Goal: Task Accomplishment & Management: Complete application form

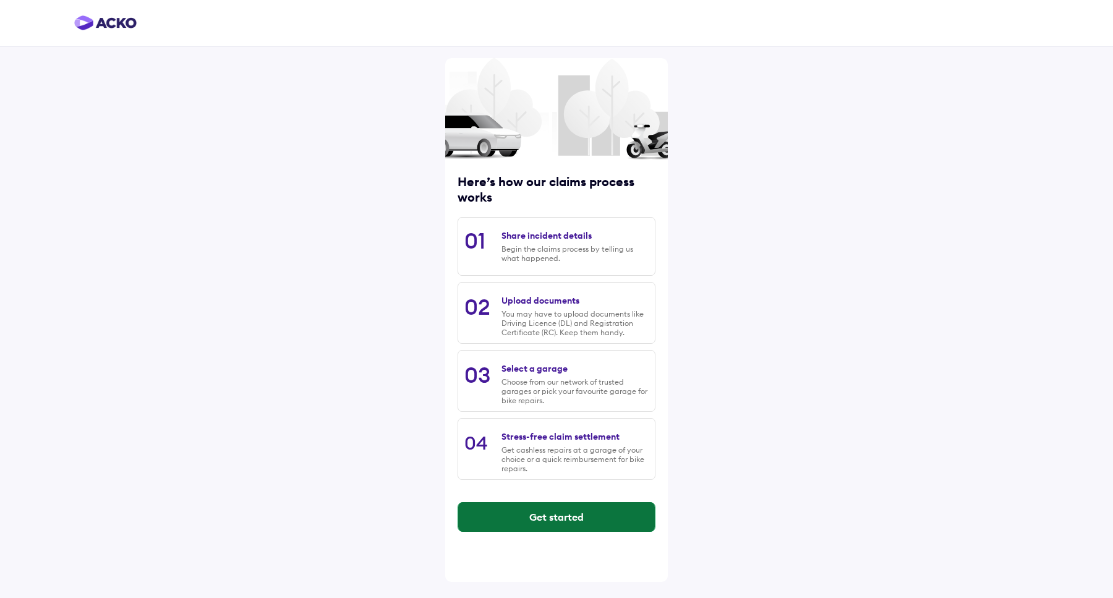
click at [537, 510] on button "Get started" at bounding box center [556, 517] width 197 height 30
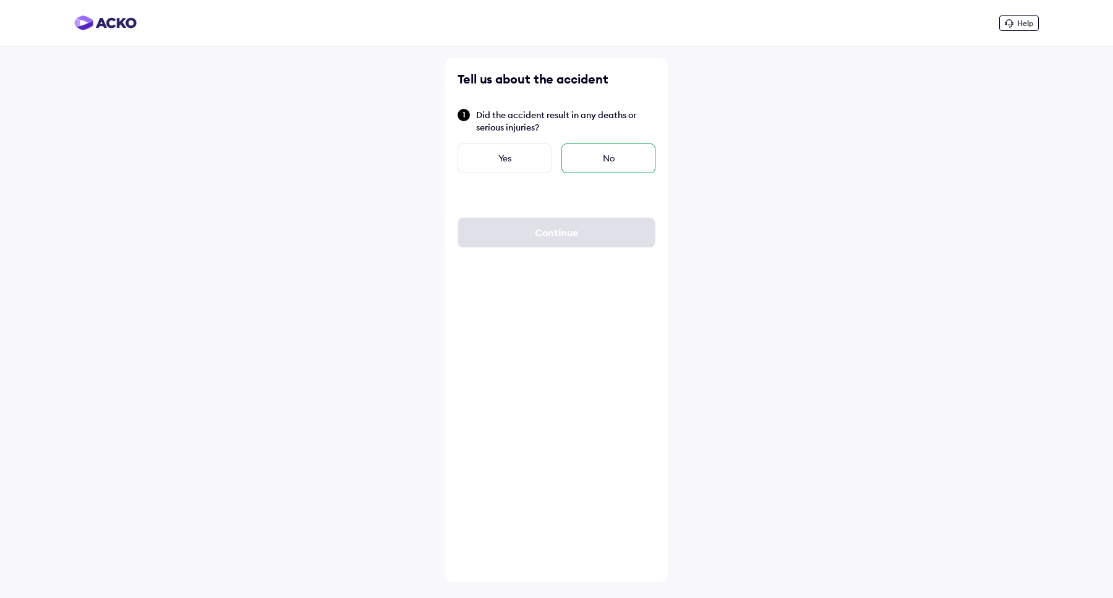
click at [612, 160] on div "No" at bounding box center [609, 158] width 94 height 30
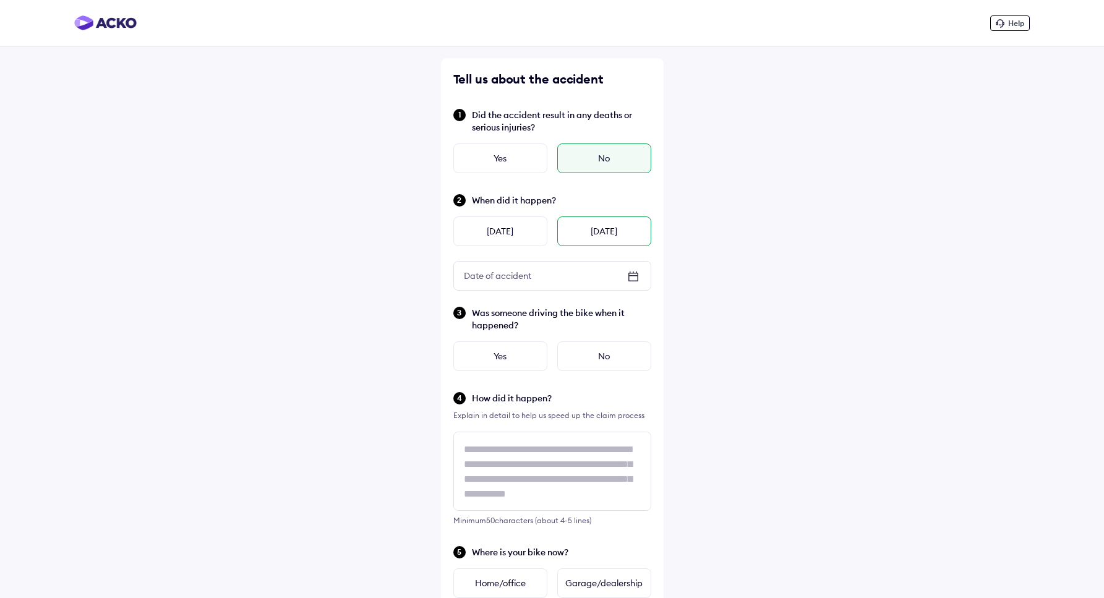
click at [582, 223] on div "Today" at bounding box center [604, 231] width 94 height 30
click at [578, 351] on div "No" at bounding box center [604, 356] width 94 height 30
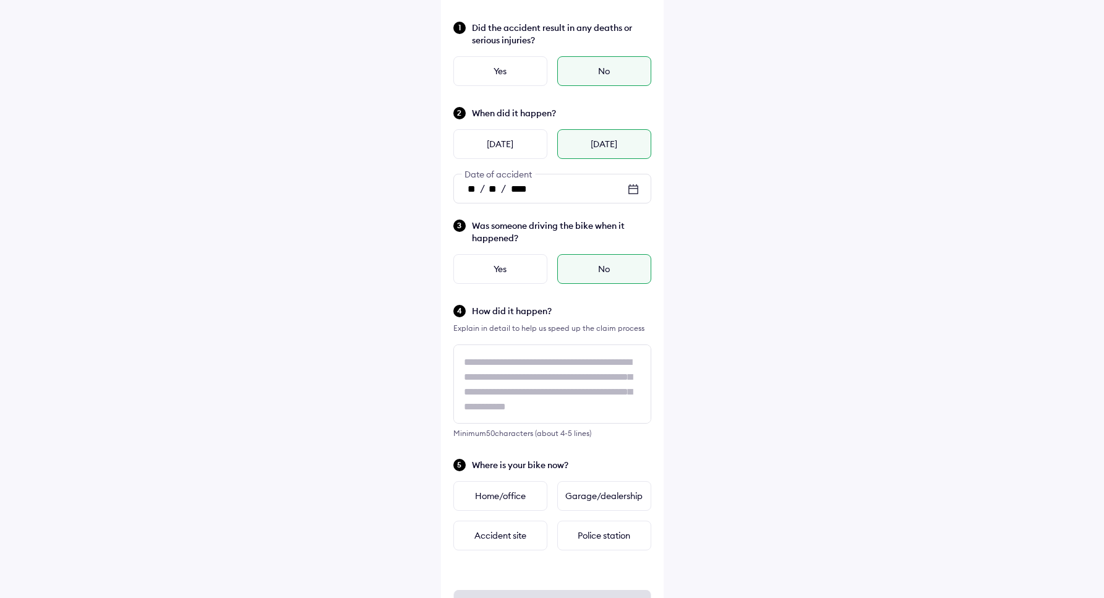
scroll to position [88, 0]
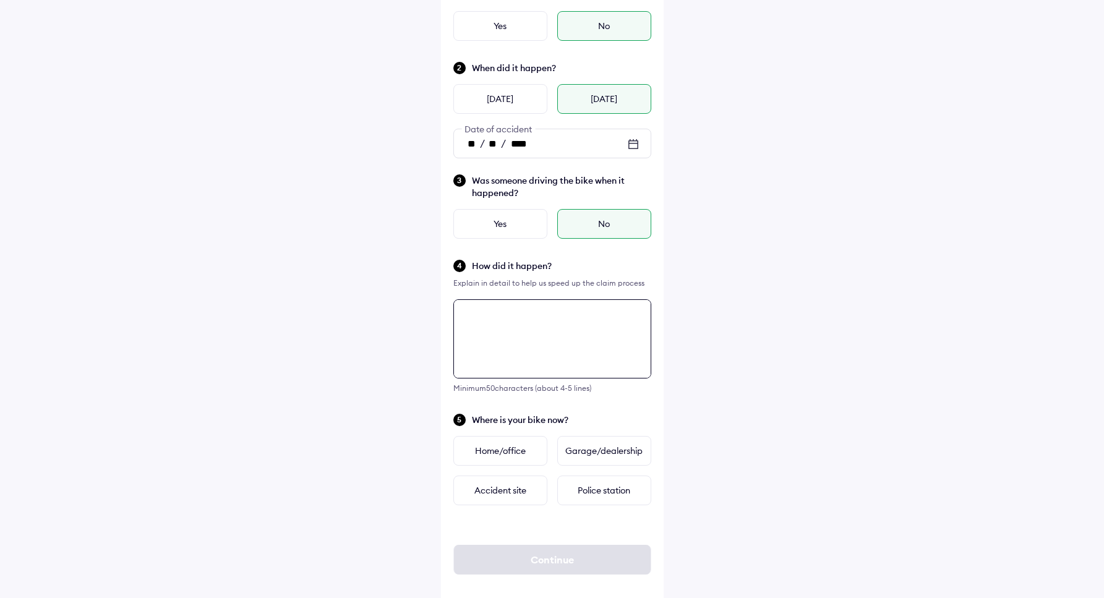
click at [503, 394] on div "Tell us about the accident Did the accident result in any deaths or serious inj…" at bounding box center [552, 269] width 223 height 686
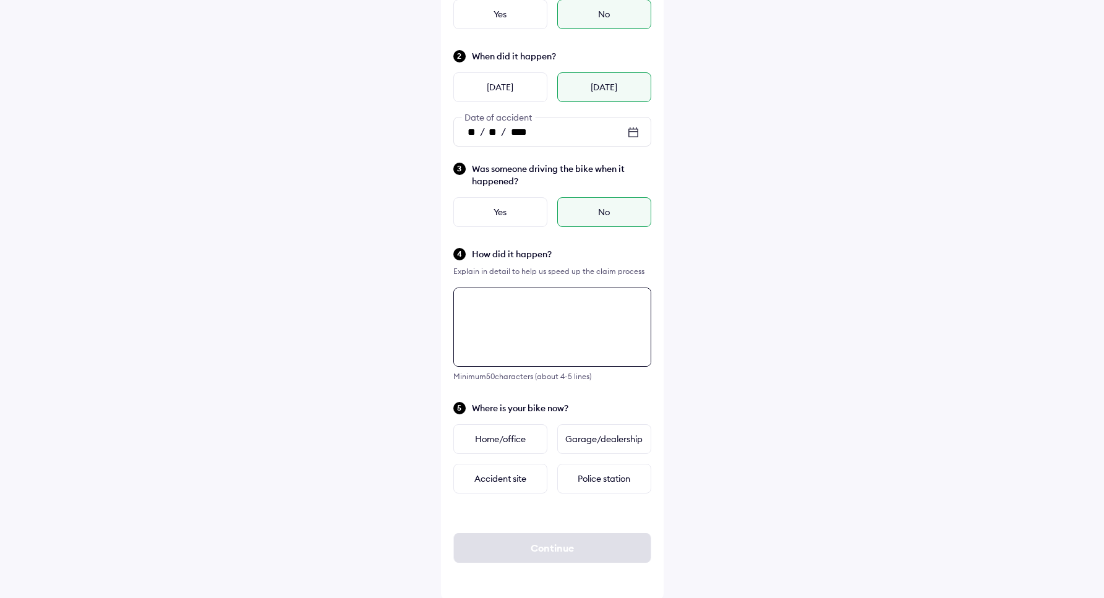
scroll to position [146, 0]
paste textarea "****"
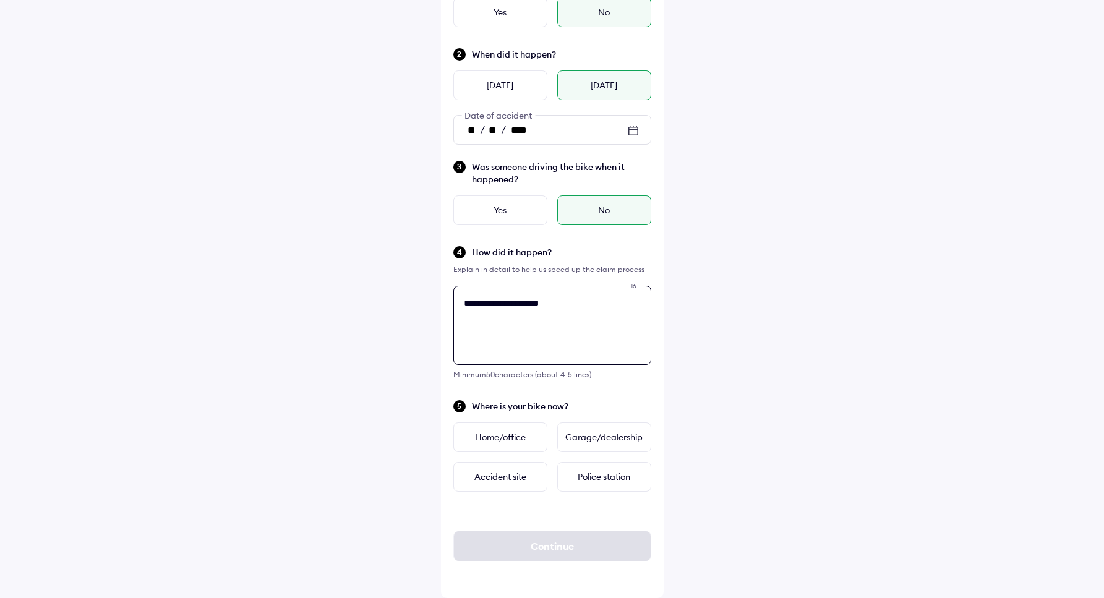
paste textarea "****"
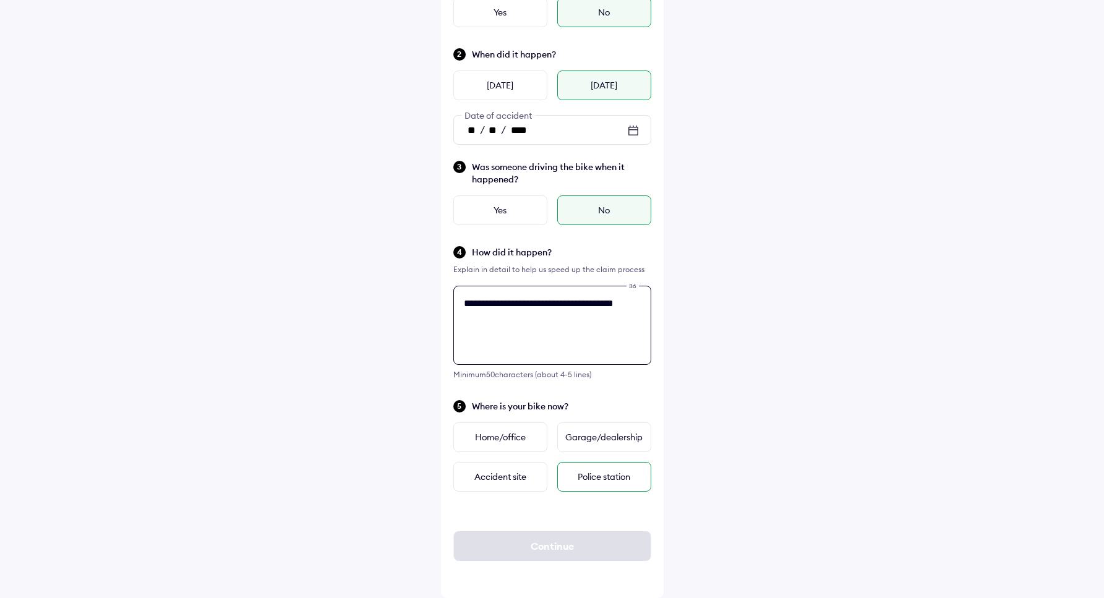
paste textarea "****"
type textarea "**********"
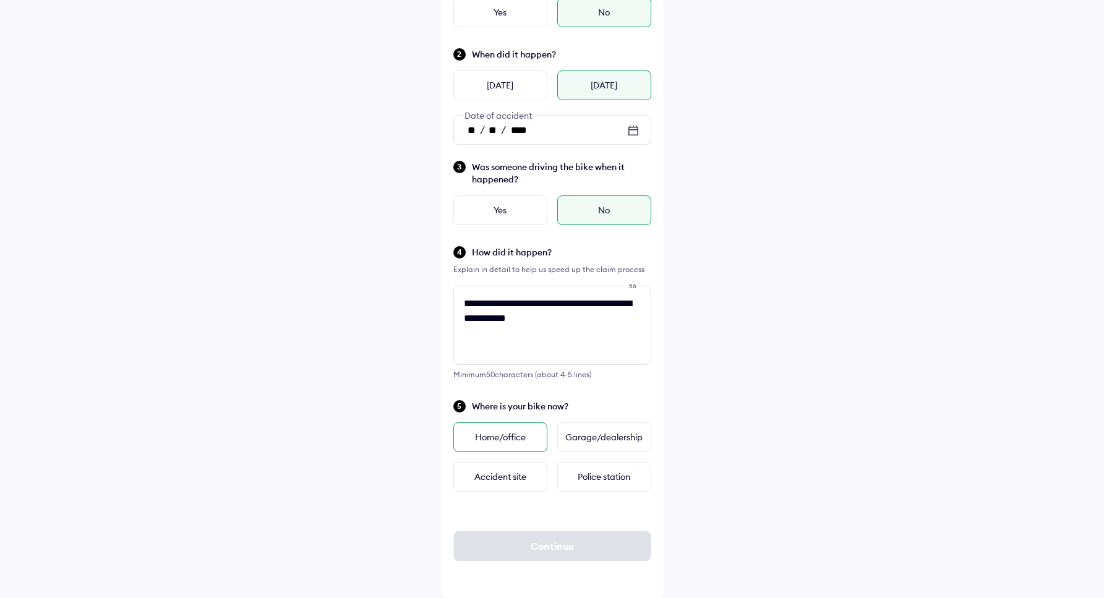
click at [515, 440] on div "Home/office" at bounding box center [500, 437] width 94 height 30
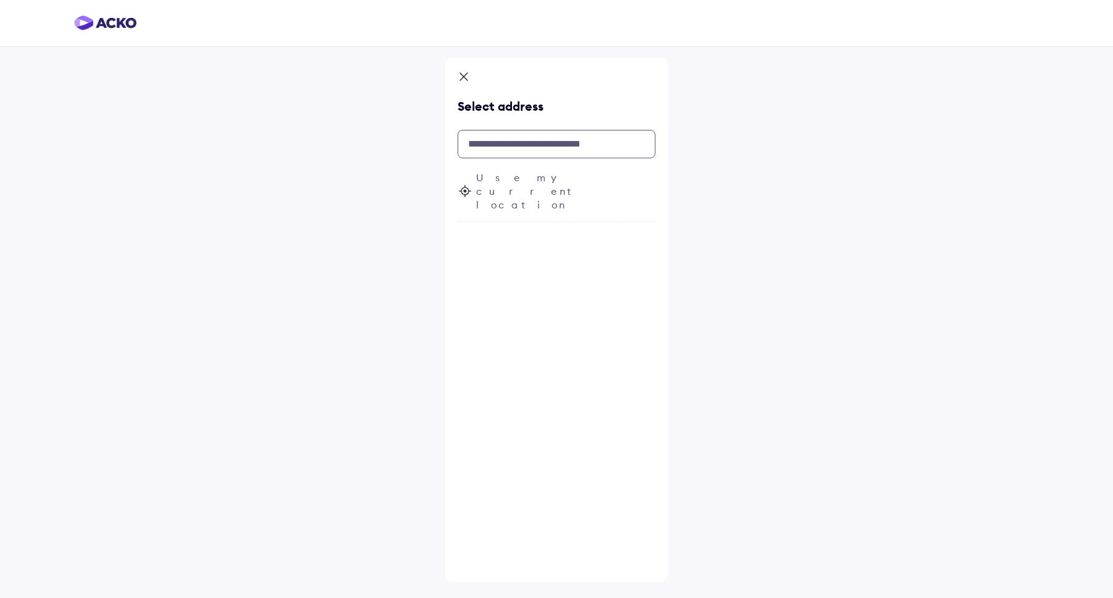
click at [578, 148] on input "text" at bounding box center [557, 144] width 198 height 28
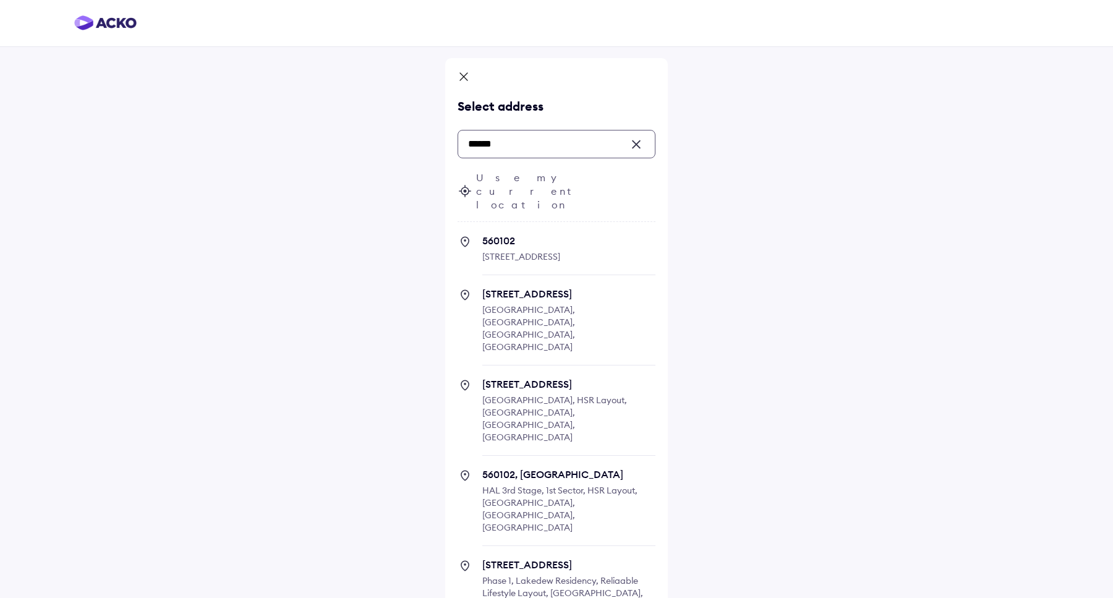
click at [536, 234] on span "560102" at bounding box center [568, 240] width 173 height 12
type input "******"
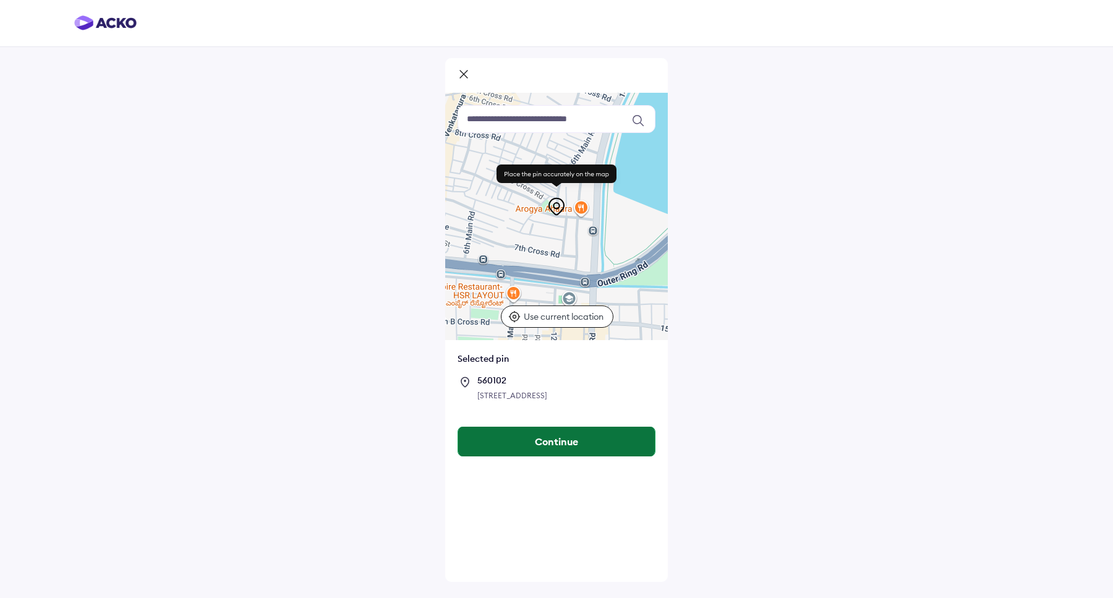
click at [548, 448] on button "Continue" at bounding box center [556, 442] width 197 height 30
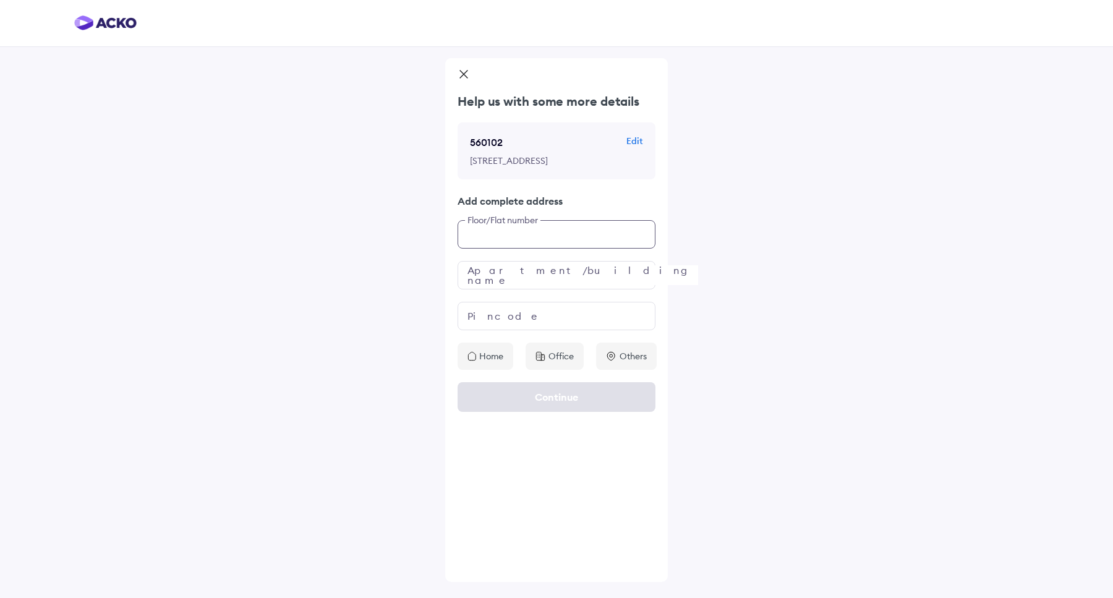
click at [575, 248] on input "text" at bounding box center [557, 234] width 198 height 28
type input "*"
click at [546, 280] on input "text" at bounding box center [557, 275] width 198 height 28
type input "*"
click at [515, 330] on input "text" at bounding box center [557, 316] width 198 height 28
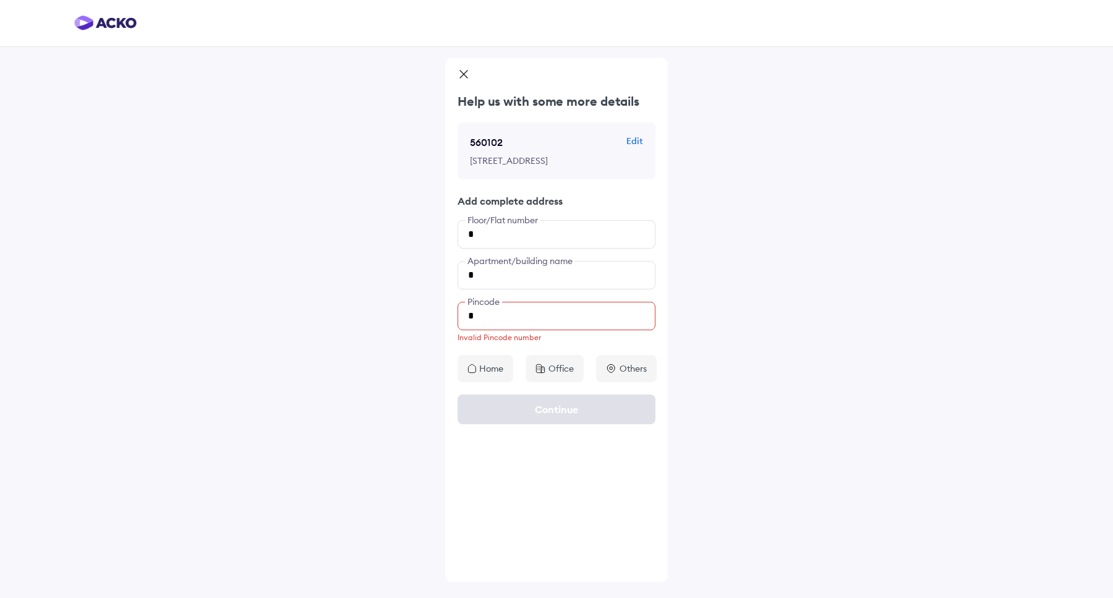
drag, startPoint x: 500, startPoint y: 351, endPoint x: 500, endPoint y: 366, distance: 14.2
click at [500, 343] on div "Invalid Pincode number" at bounding box center [557, 338] width 198 height 10
click at [500, 367] on div "Home" at bounding box center [486, 368] width 56 height 27
click at [511, 330] on input "*" at bounding box center [557, 316] width 198 height 28
click at [503, 375] on p "Home" at bounding box center [491, 368] width 24 height 12
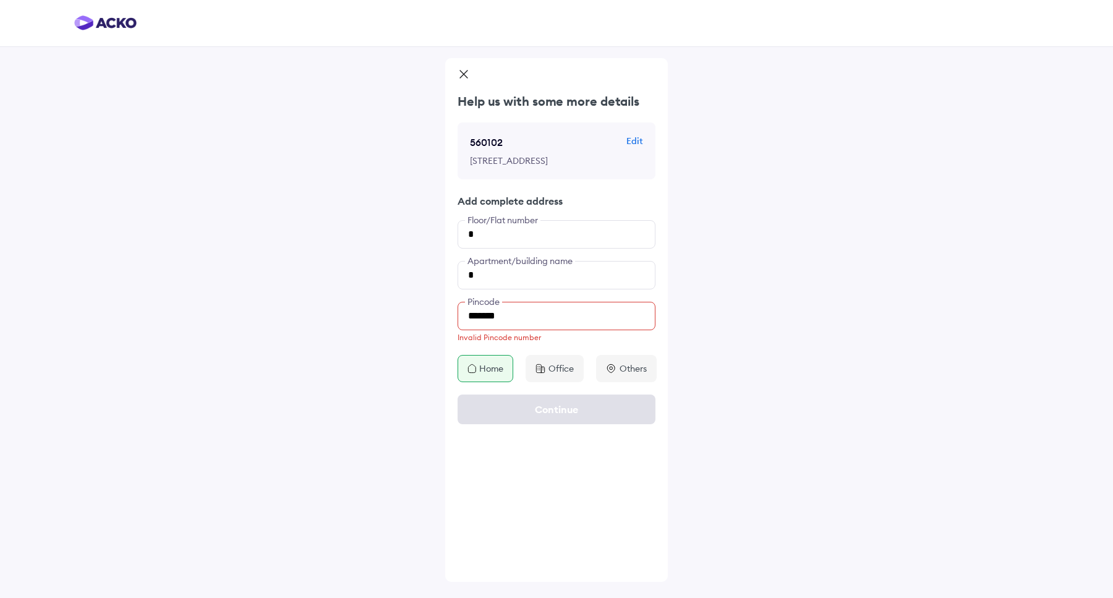
click at [519, 414] on div "Continue" at bounding box center [556, 409] width 223 height 54
click at [540, 343] on div "Invalid Pincode number" at bounding box center [557, 338] width 198 height 10
click at [557, 287] on input "*" at bounding box center [557, 275] width 198 height 28
click at [562, 261] on div "Help us with some more details 560102 Edit 4th Cross Rd, Sector 5, HSR Layout, …" at bounding box center [556, 237] width 223 height 289
click at [571, 249] on input "*" at bounding box center [557, 234] width 198 height 28
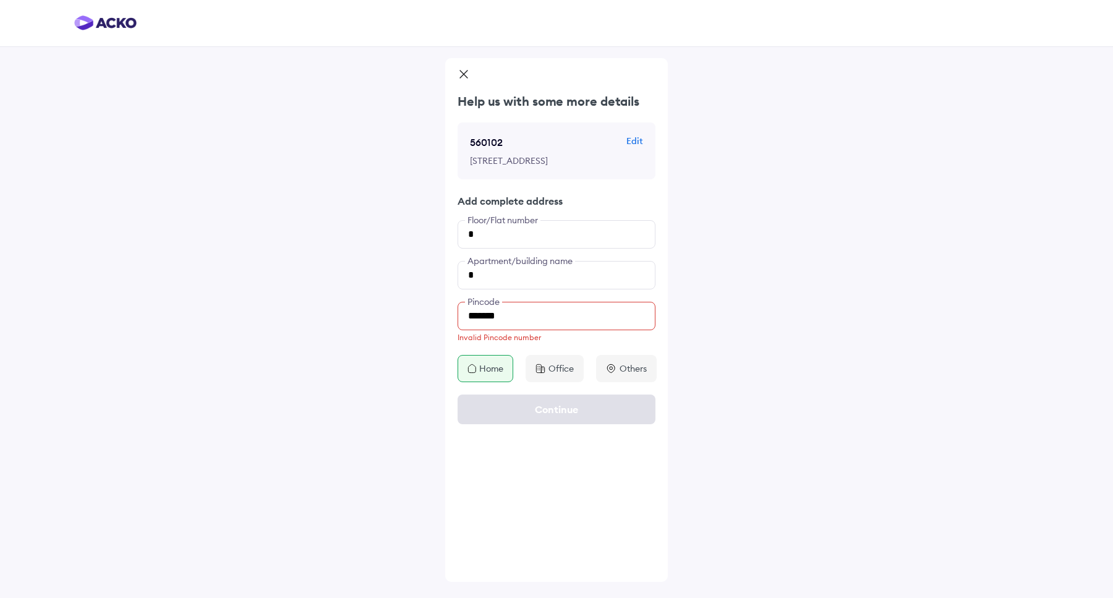
click at [495, 375] on p "Home" at bounding box center [491, 368] width 24 height 12
click at [518, 435] on div "Continue" at bounding box center [556, 409] width 223 height 54
click at [513, 327] on input "*******" at bounding box center [557, 316] width 198 height 28
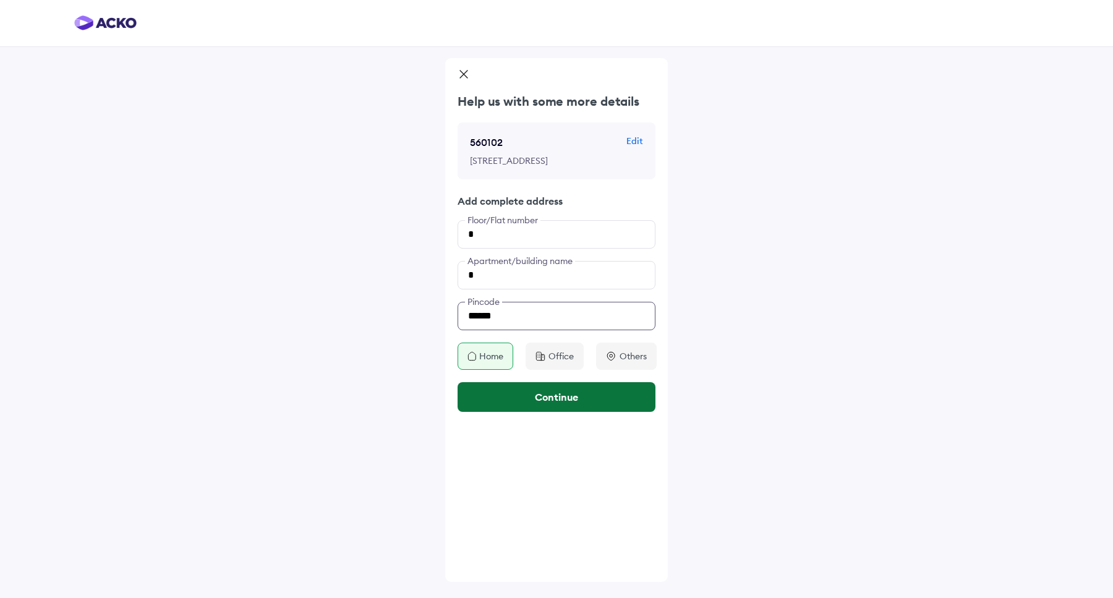
type input "******"
click at [524, 399] on button "Continue" at bounding box center [557, 397] width 198 height 30
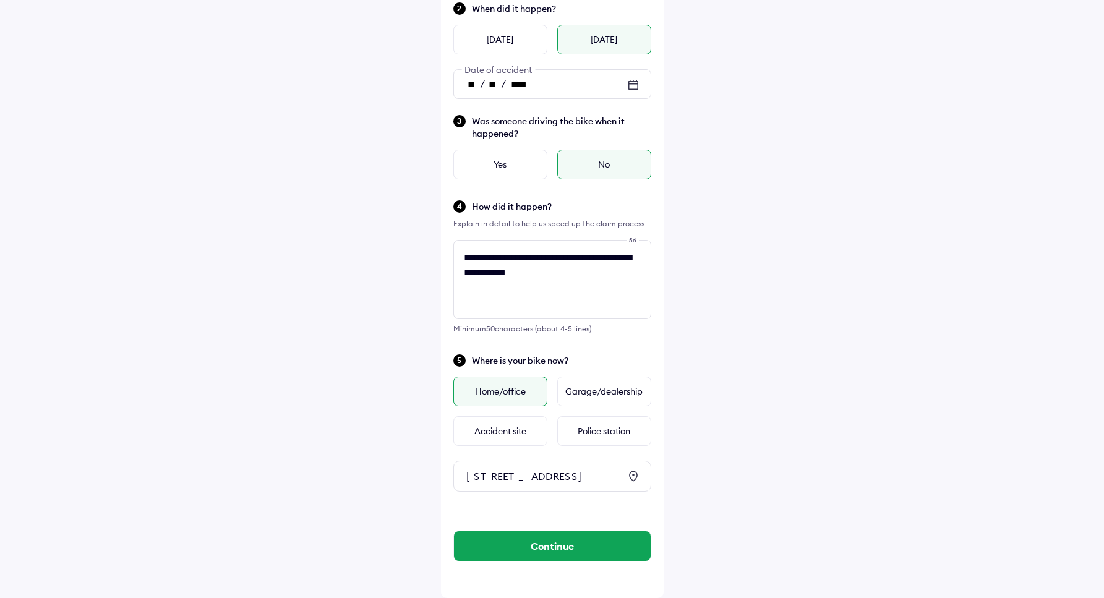
scroll to position [214, 0]
click at [563, 557] on button "Continue" at bounding box center [552, 546] width 197 height 30
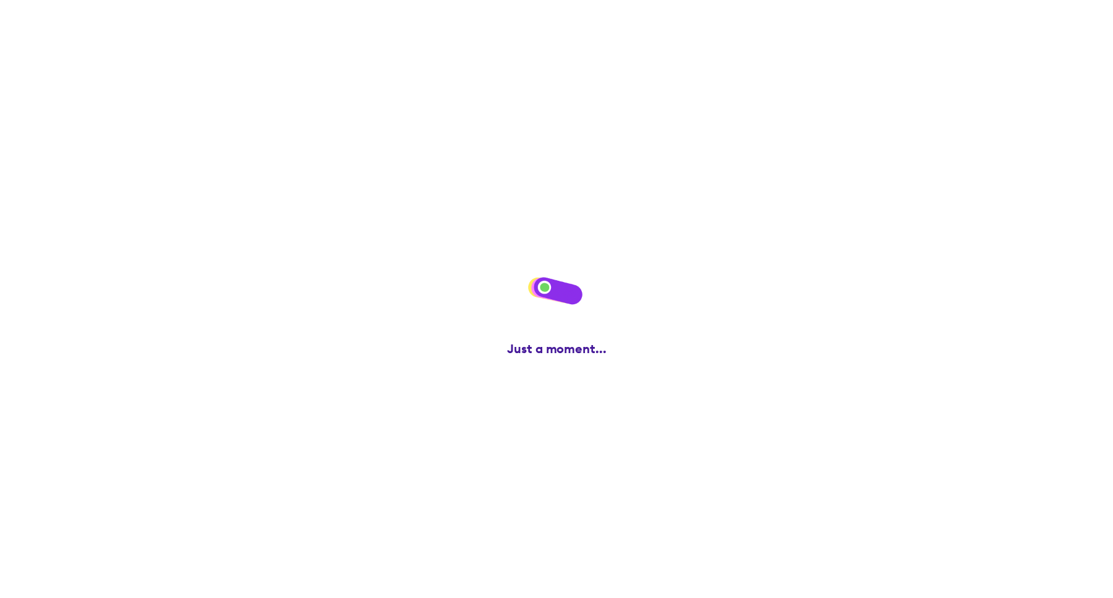
scroll to position [0, 0]
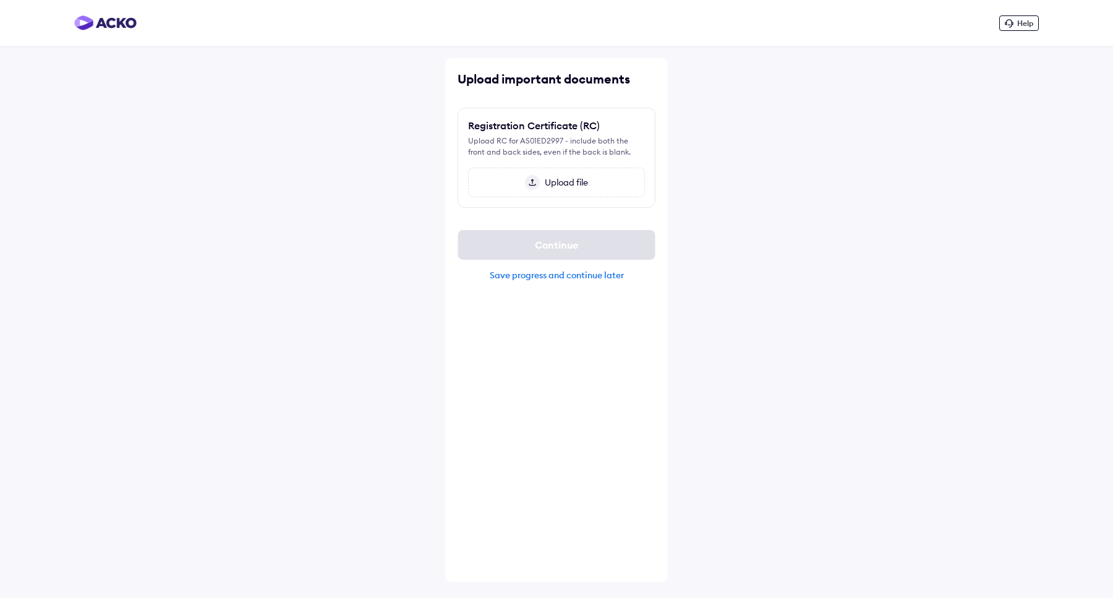
click at [587, 190] on div "Upload file" at bounding box center [556, 183] width 177 height 30
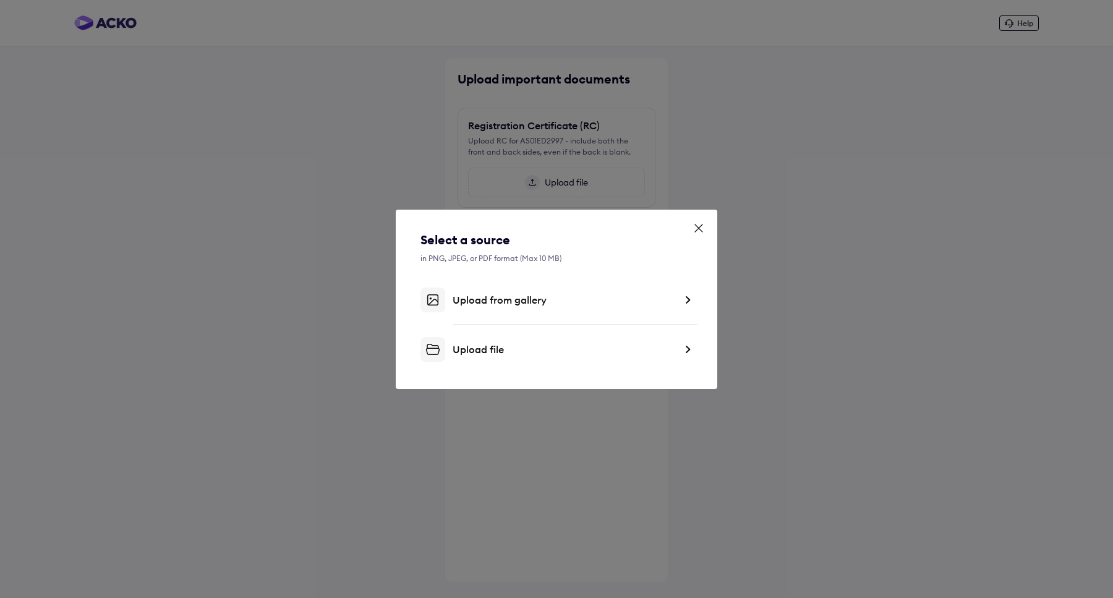
drag, startPoint x: 522, startPoint y: 321, endPoint x: 534, endPoint y: 312, distance: 15.1
click at [528, 314] on div "Select a source in PNG, JPEG, or PDF format (Max 10 MB) Upload from gallery Upl…" at bounding box center [557, 296] width 272 height 131
click at [534, 312] on div "Select a source in PNG, JPEG, or PDF format (Max 10 MB) Upload from gallery Upl…" at bounding box center [557, 296] width 272 height 131
click at [541, 302] on div "Upload from gallery" at bounding box center [564, 300] width 223 height 12
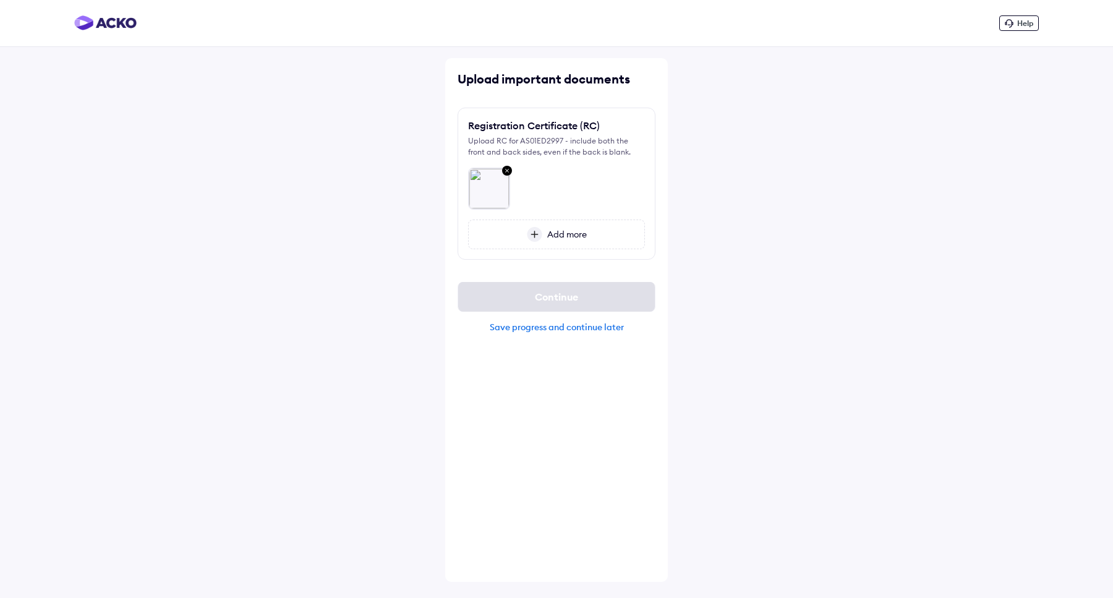
click at [544, 221] on div "Add more" at bounding box center [556, 235] width 177 height 30
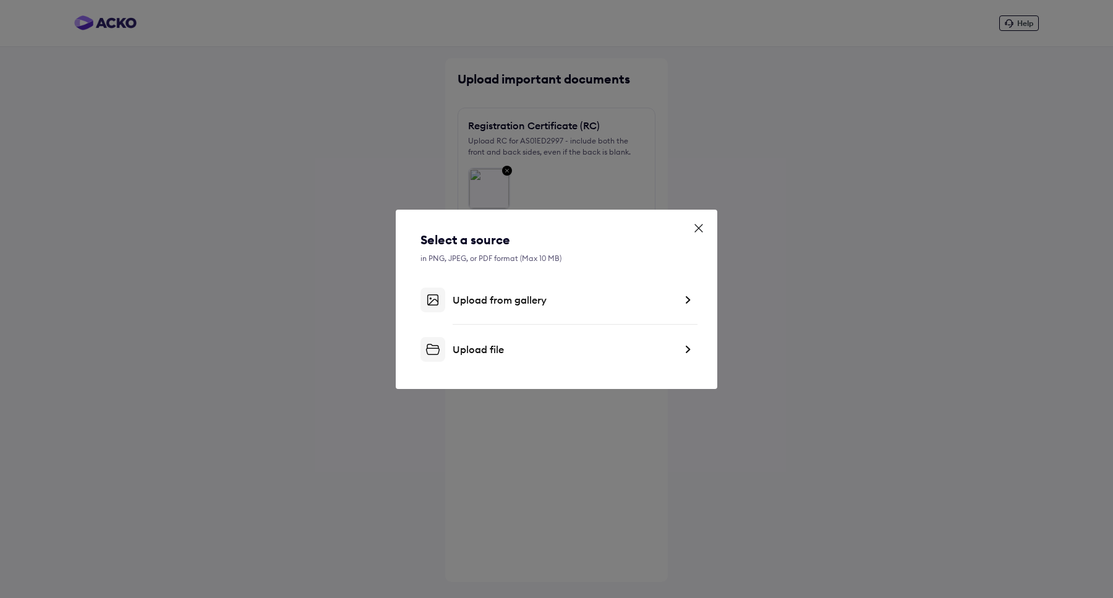
click at [531, 294] on div "Upload from gallery" at bounding box center [564, 300] width 223 height 12
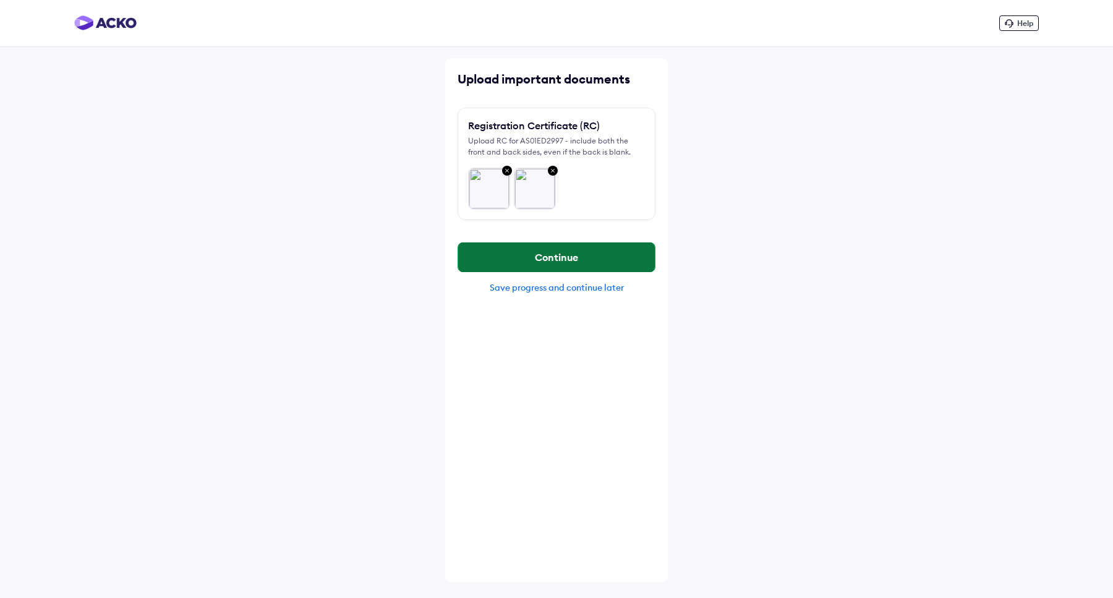
click at [582, 262] on button "Continue" at bounding box center [556, 257] width 197 height 30
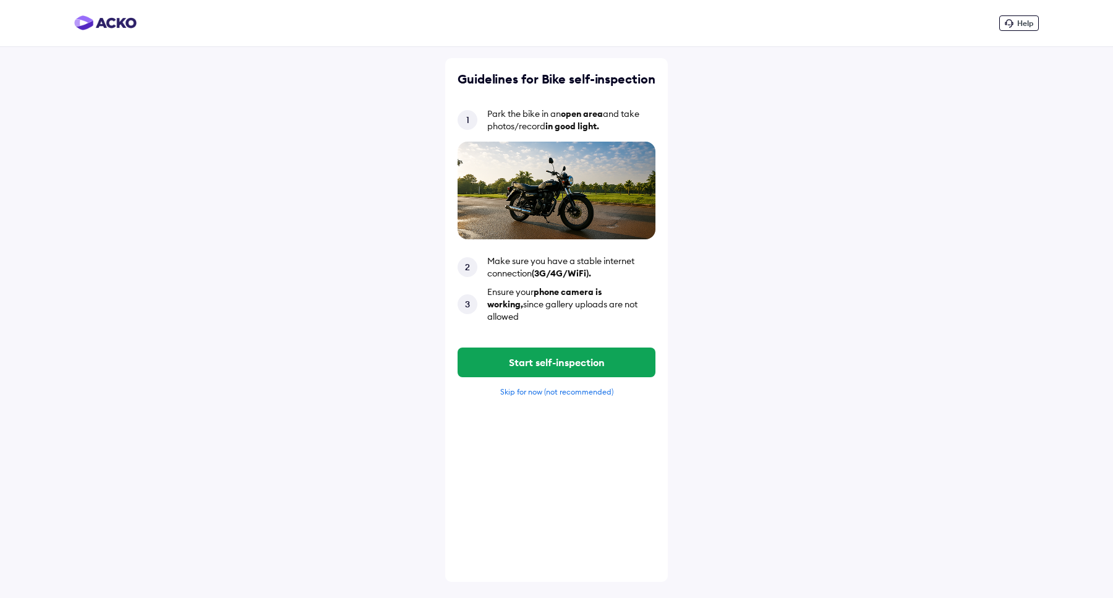
click at [571, 387] on div "Skip for now (not recommended)" at bounding box center [557, 391] width 198 height 9
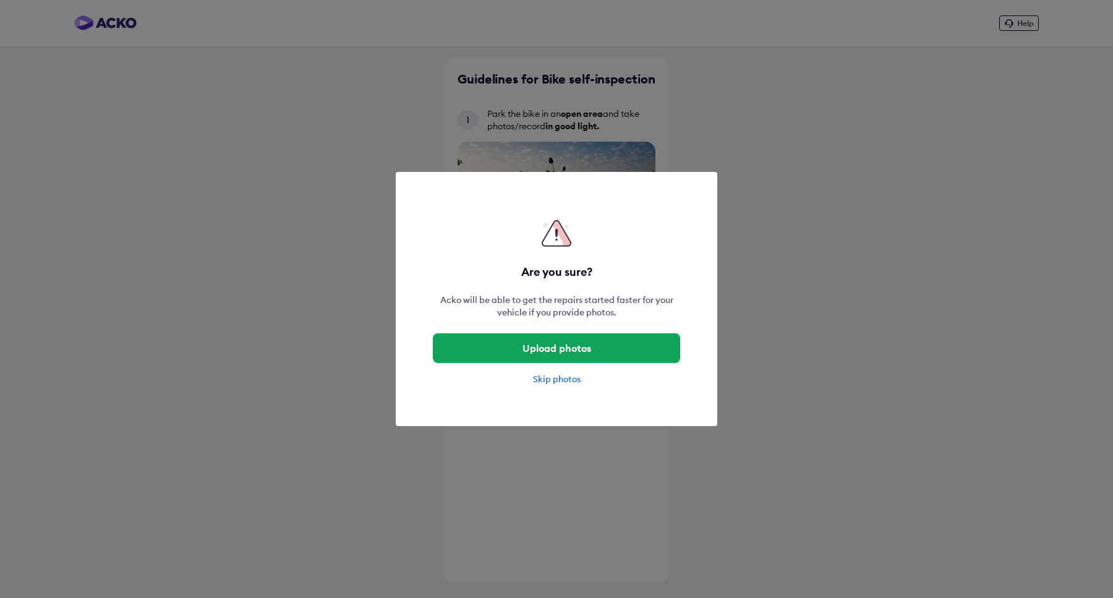
click at [567, 379] on div "Skip photos" at bounding box center [556, 379] width 247 height 12
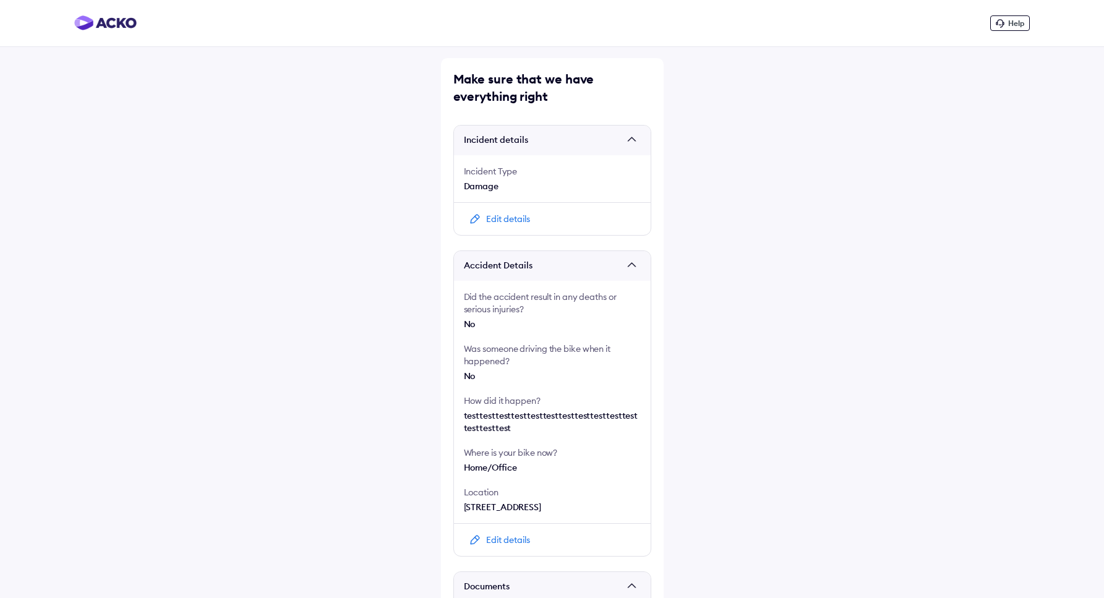
scroll to position [188, 0]
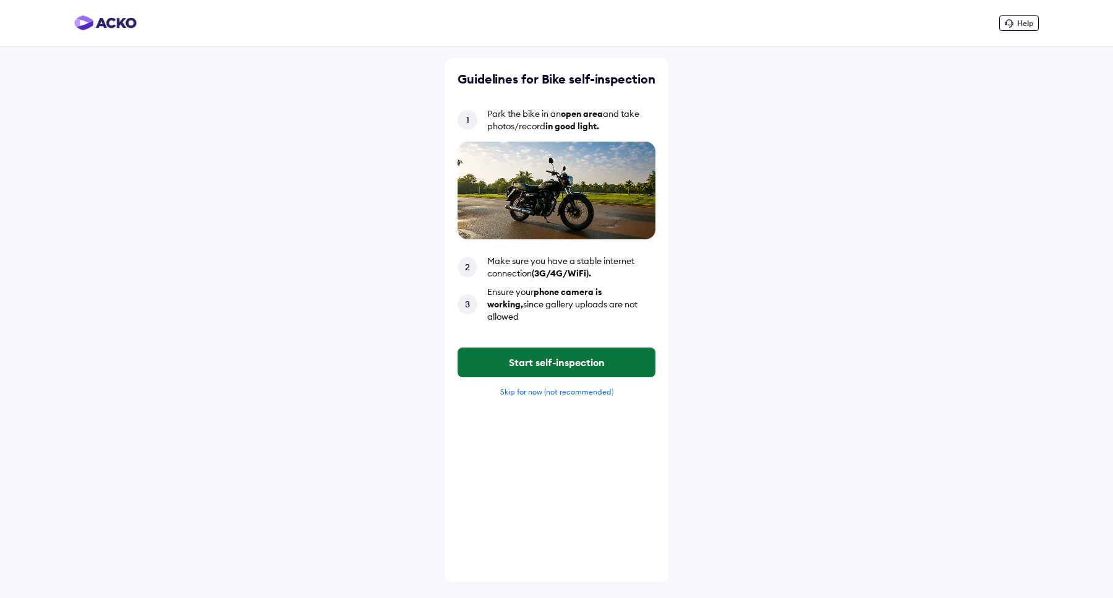
click at [575, 353] on button "Start self-inspection" at bounding box center [557, 363] width 198 height 30
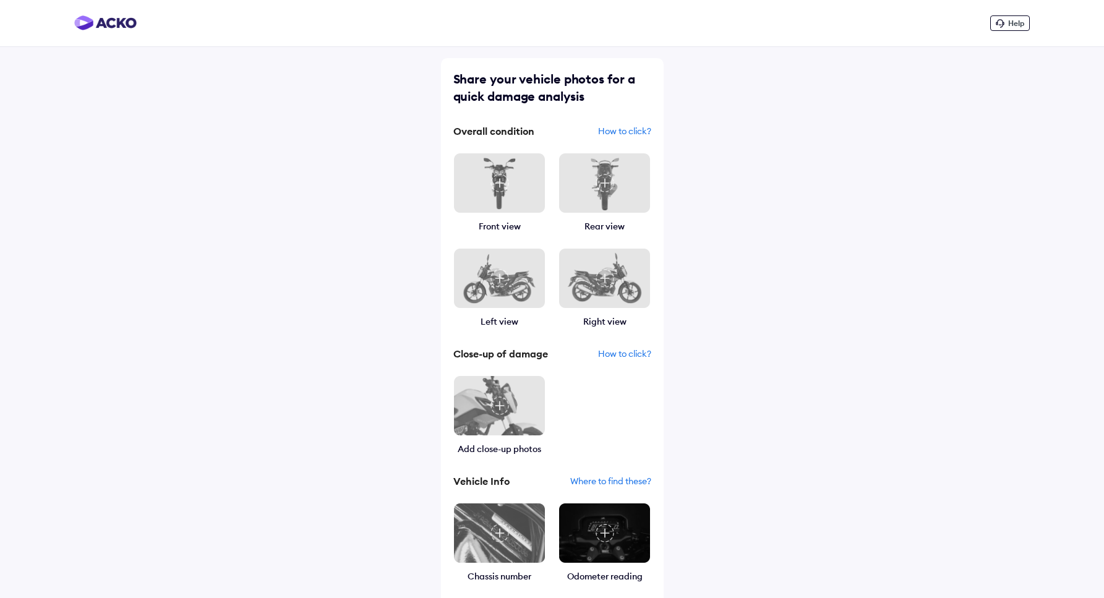
click at [523, 194] on img at bounding box center [499, 183] width 92 height 61
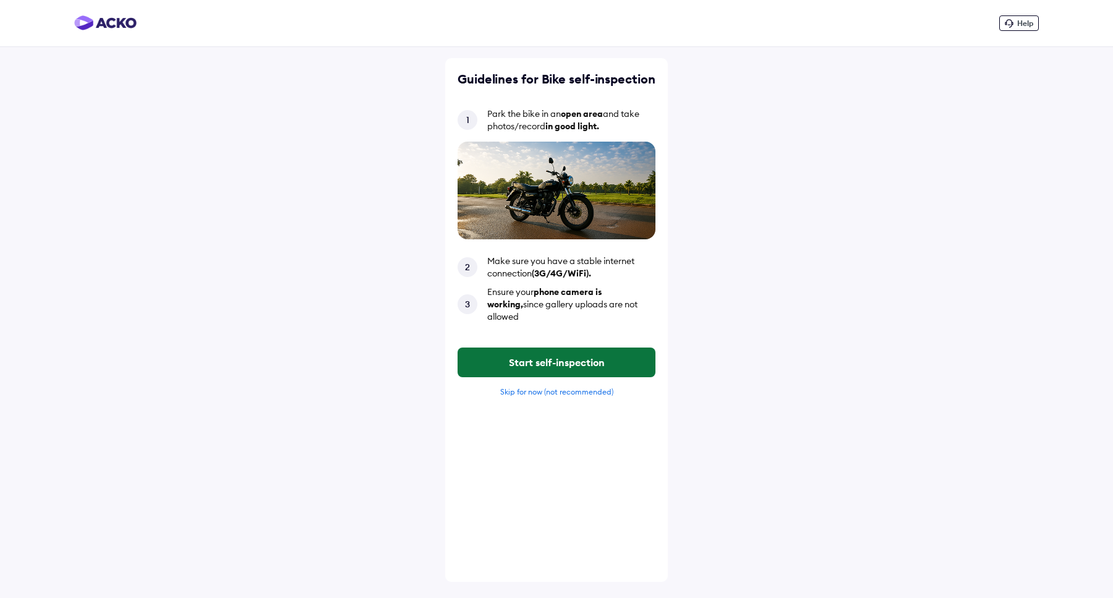
click at [562, 348] on button "Start self-inspection" at bounding box center [557, 363] width 198 height 30
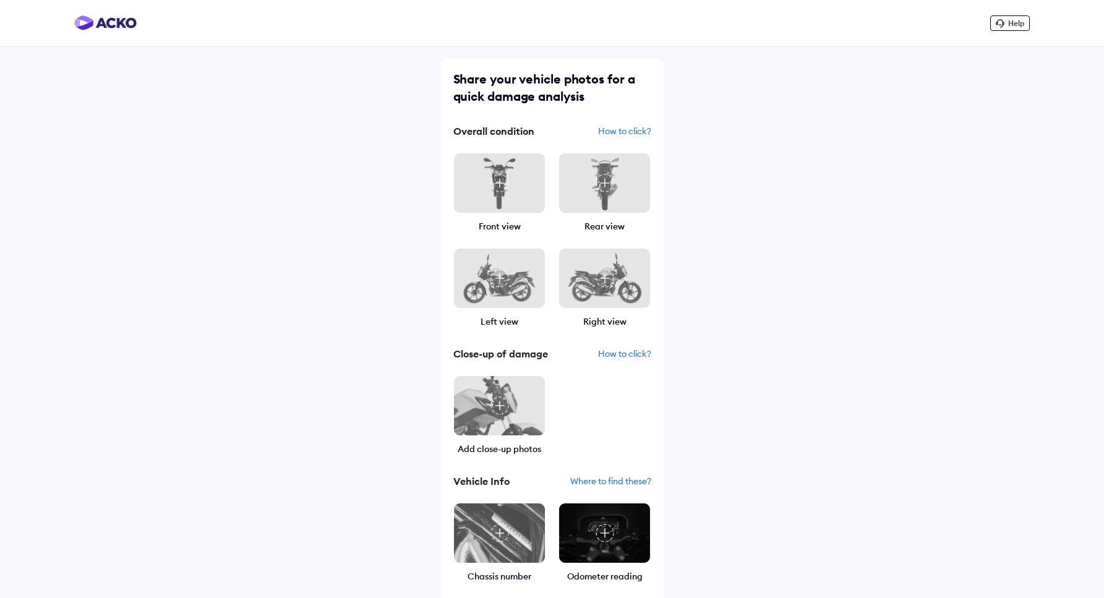
click at [501, 215] on div "Front view" at bounding box center [499, 192] width 93 height 80
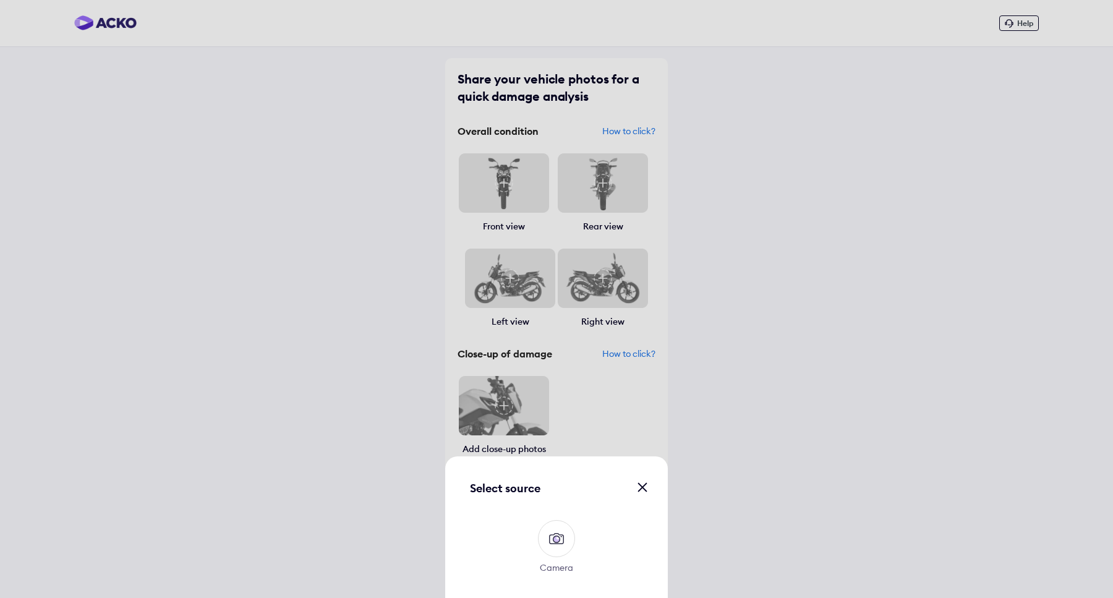
click at [502, 203] on div "Select source Camera" at bounding box center [556, 299] width 1113 height 598
click at [563, 536] on img at bounding box center [557, 539] width 20 height 20
click at [0, 0] on input "Camera" at bounding box center [0, 0] width 0 height 0
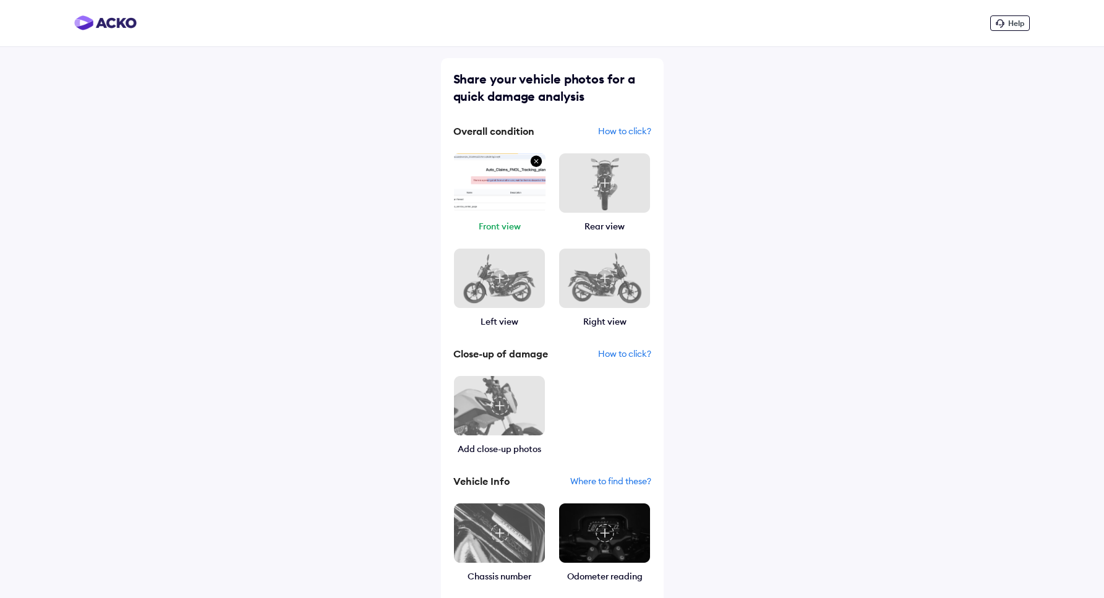
click at [615, 207] on img at bounding box center [605, 183] width 92 height 61
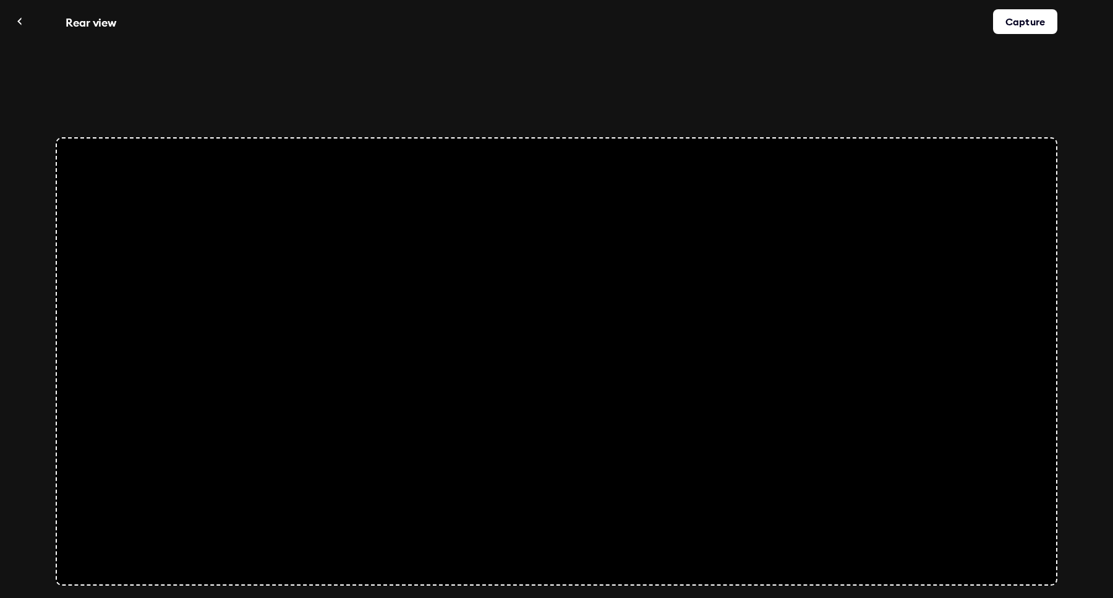
click at [1028, 28] on div "Capture" at bounding box center [1025, 21] width 64 height 25
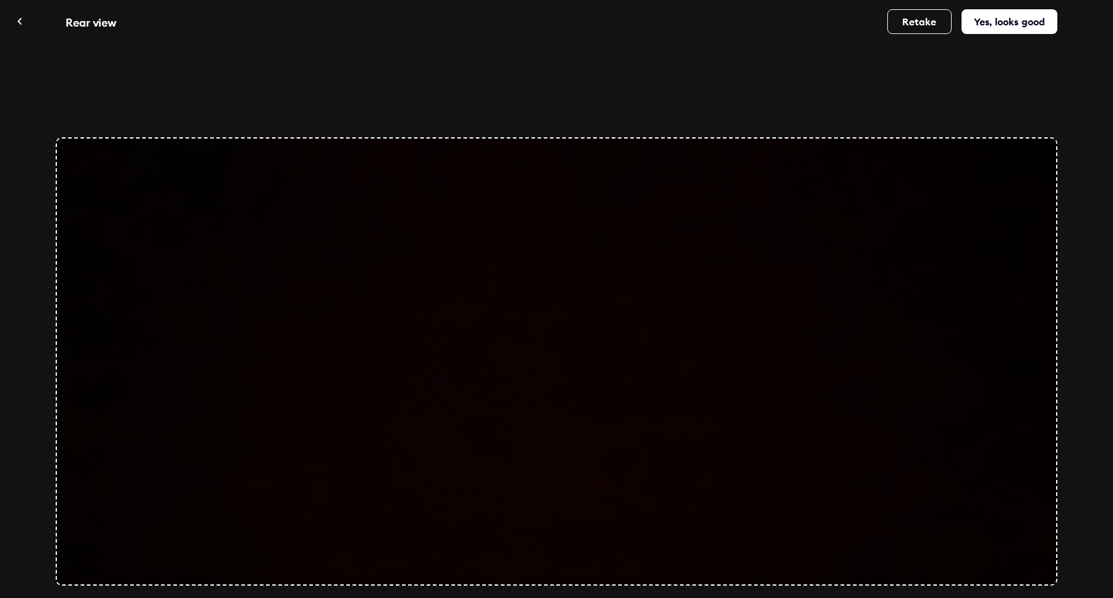
click at [990, 25] on div "Yes, looks good" at bounding box center [1010, 21] width 96 height 25
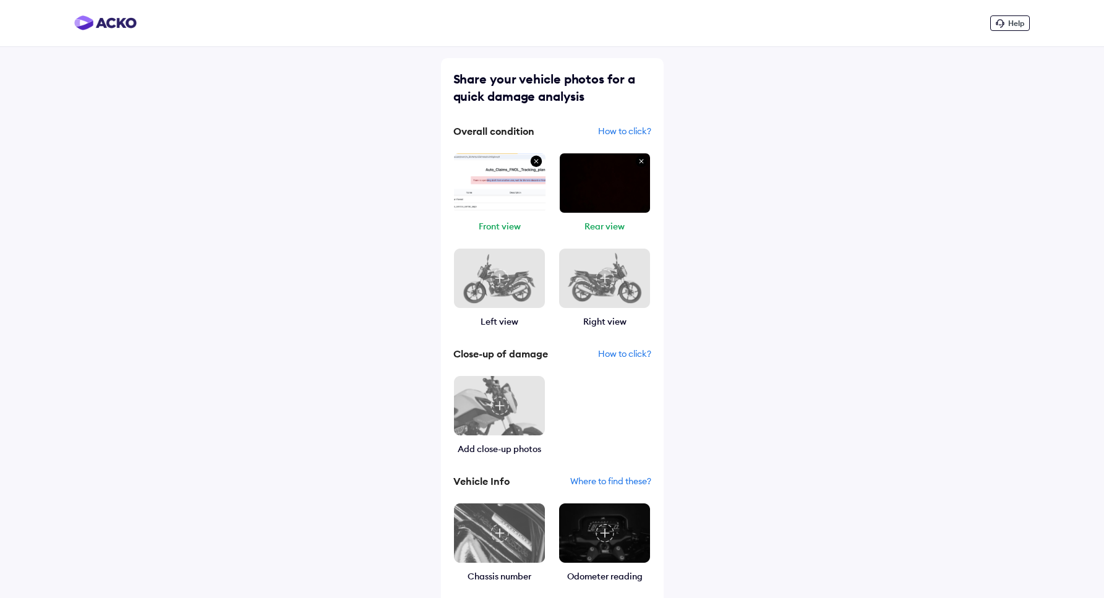
click at [515, 295] on img at bounding box center [499, 278] width 92 height 61
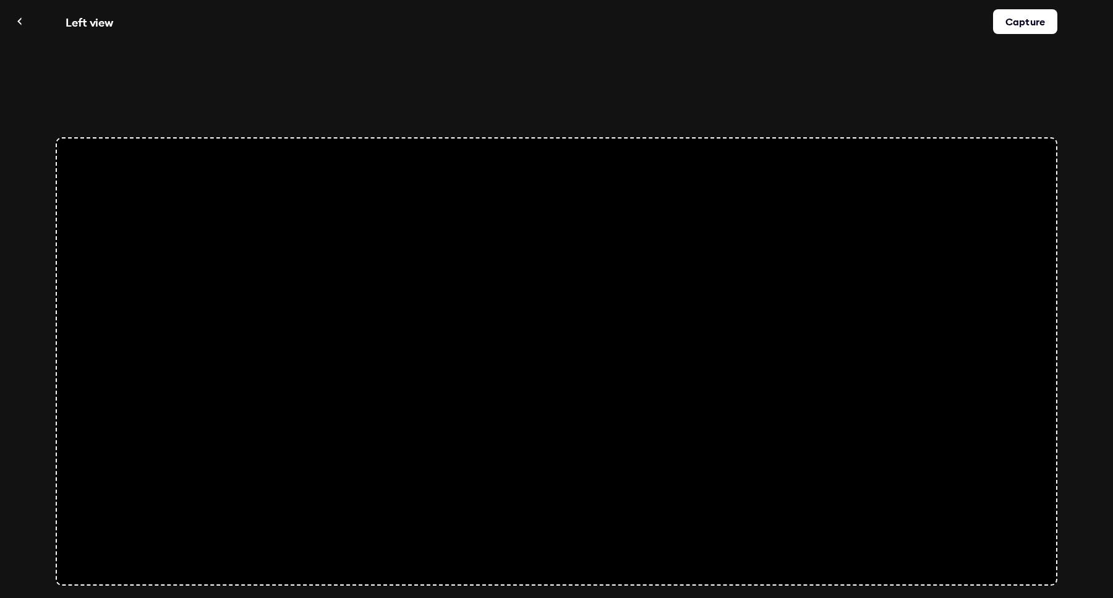
click at [1027, 20] on div "Capture" at bounding box center [1025, 21] width 64 height 25
click at [1027, 20] on div "Capture" at bounding box center [1017, 21] width 64 height 25
click at [1008, 25] on div "Capture" at bounding box center [1017, 21] width 64 height 25
click at [1008, 25] on div "Yes, looks good" at bounding box center [1010, 21] width 96 height 25
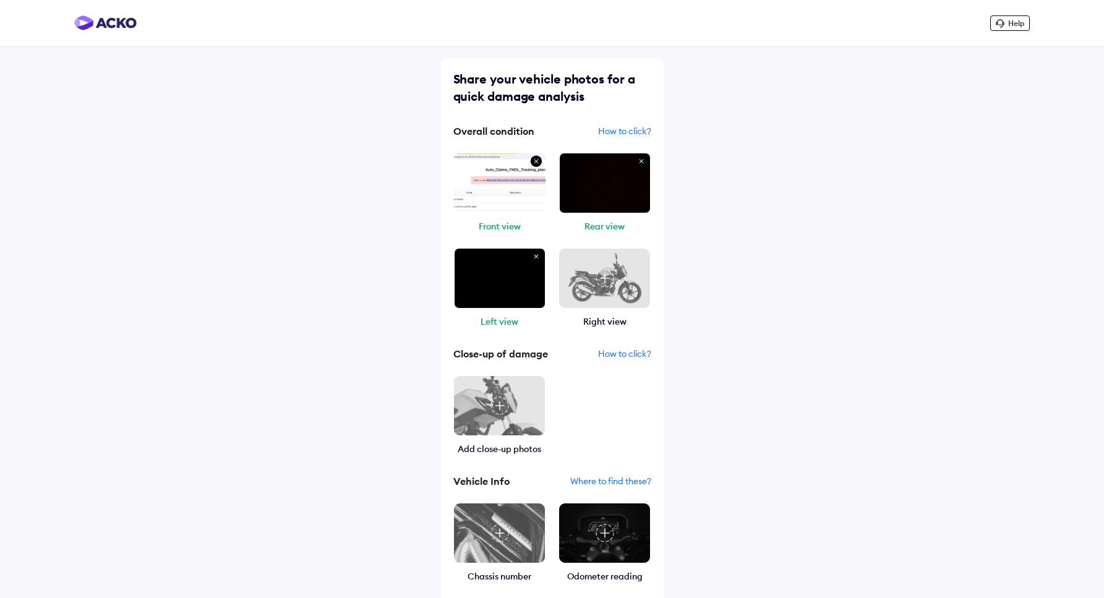
click at [606, 275] on img at bounding box center [605, 278] width 19 height 19
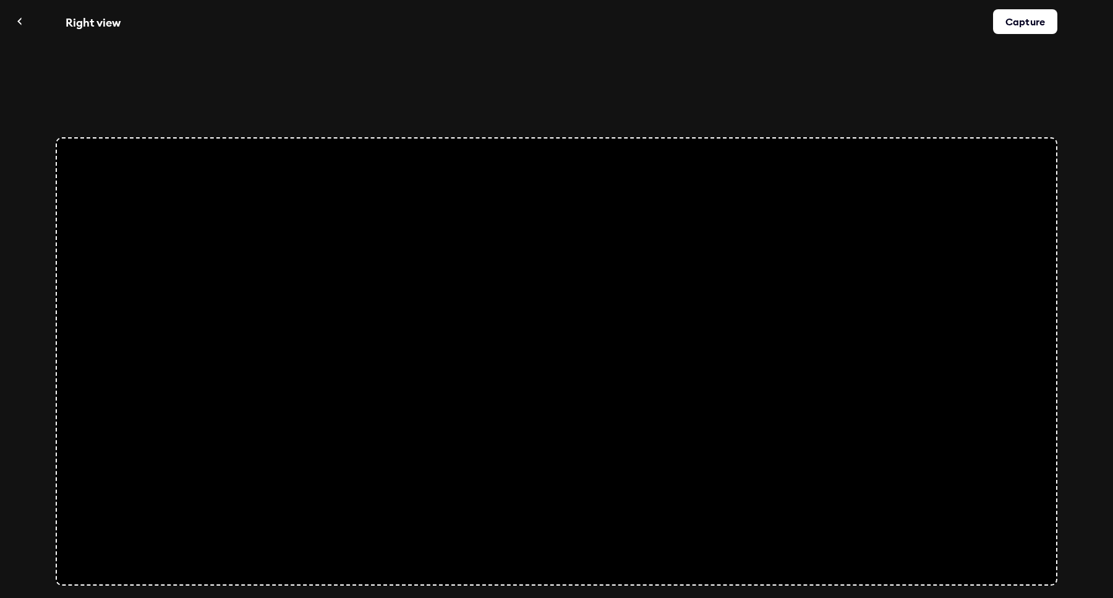
click at [1023, 33] on div "Capture" at bounding box center [1025, 21] width 64 height 25
click at [1029, 26] on div "Yes, looks good" at bounding box center [1010, 21] width 96 height 25
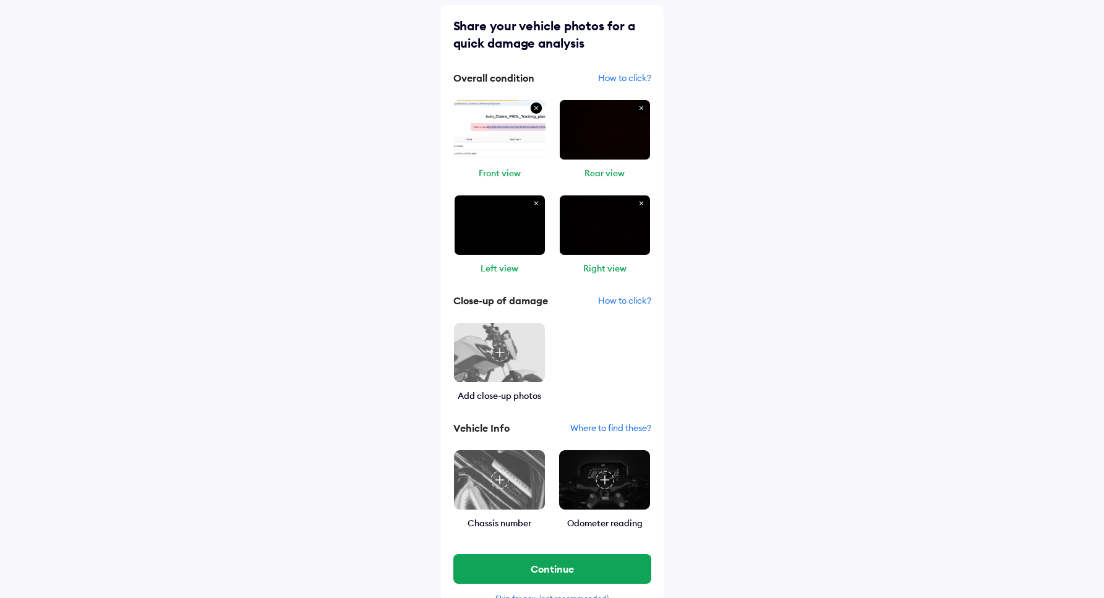
scroll to position [96, 0]
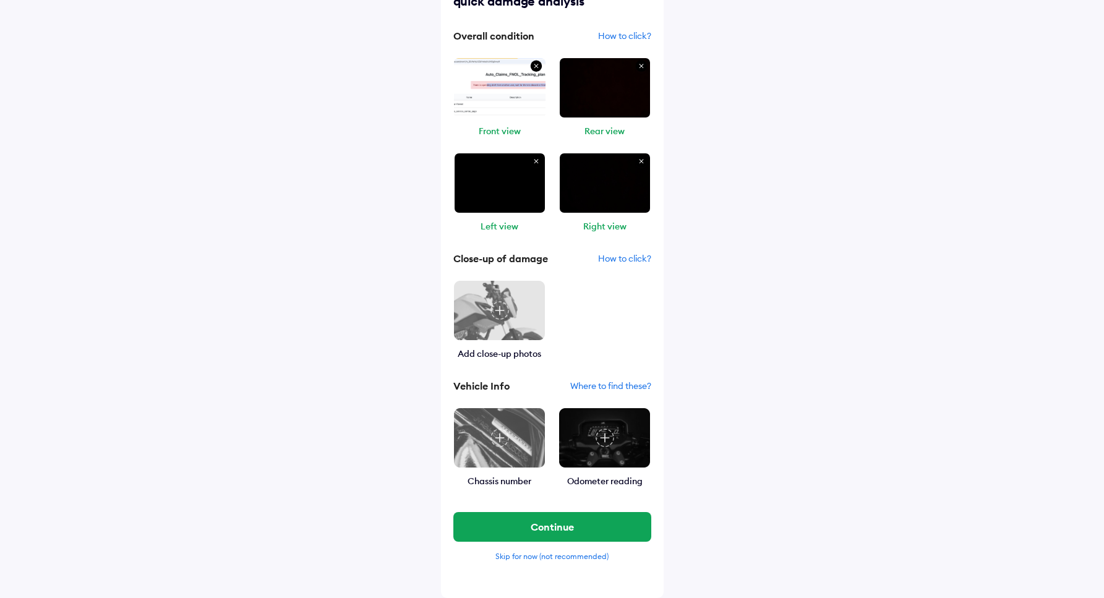
click at [521, 331] on img at bounding box center [499, 310] width 92 height 61
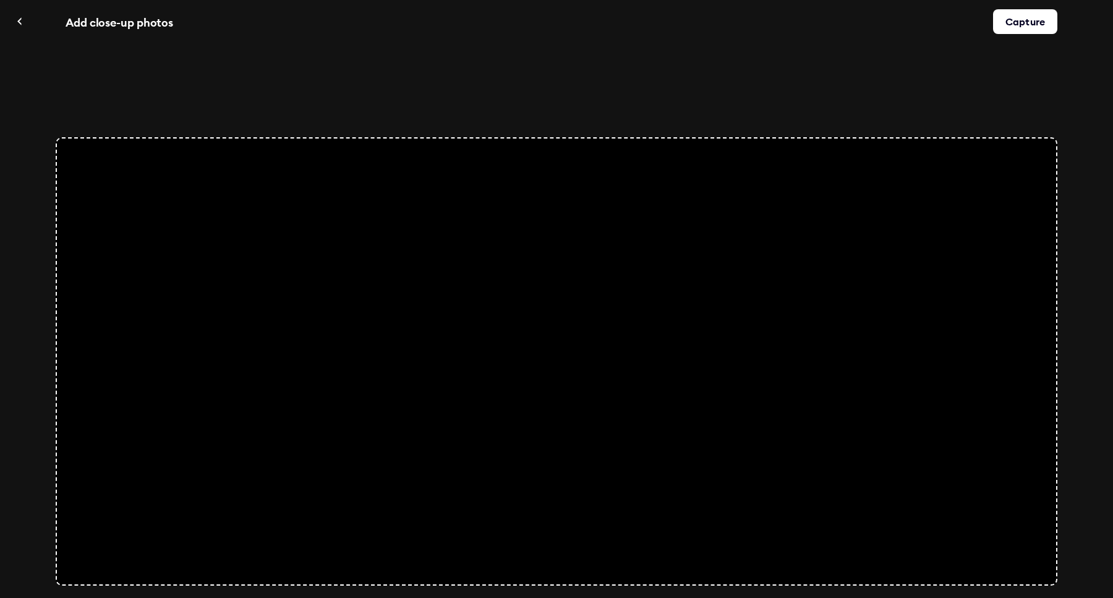
click at [1047, 28] on div "Capture" at bounding box center [1025, 21] width 64 height 25
click at [1047, 28] on div "Capture" at bounding box center [1017, 21] width 64 height 25
click at [1016, 24] on div "Capture" at bounding box center [1017, 21] width 64 height 25
click at [1016, 24] on div "Yes, looks good" at bounding box center [1010, 21] width 96 height 25
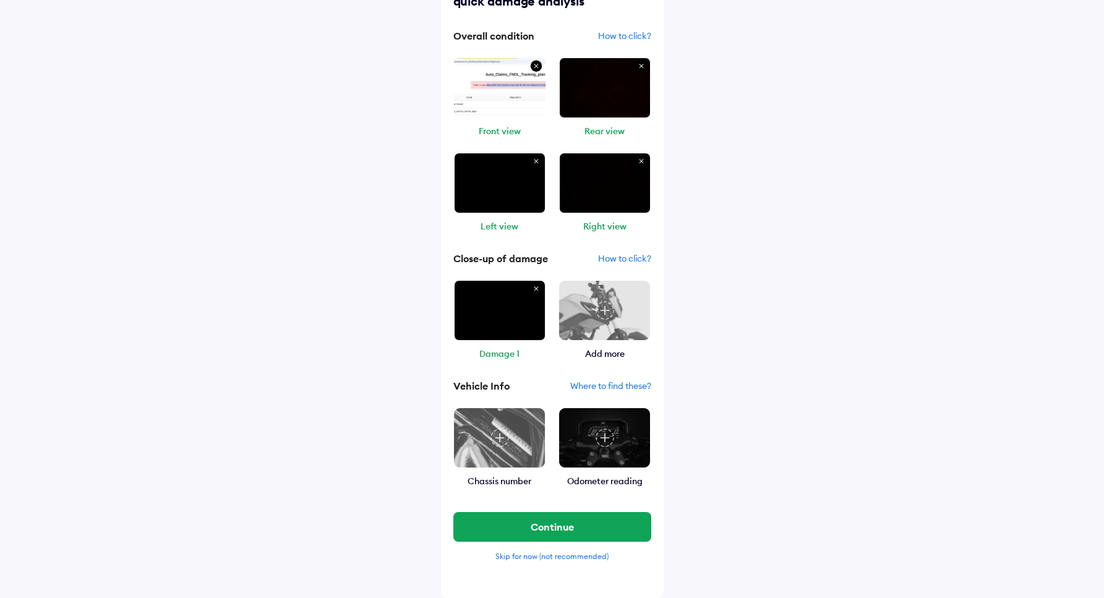
click at [601, 322] on img at bounding box center [605, 310] width 92 height 61
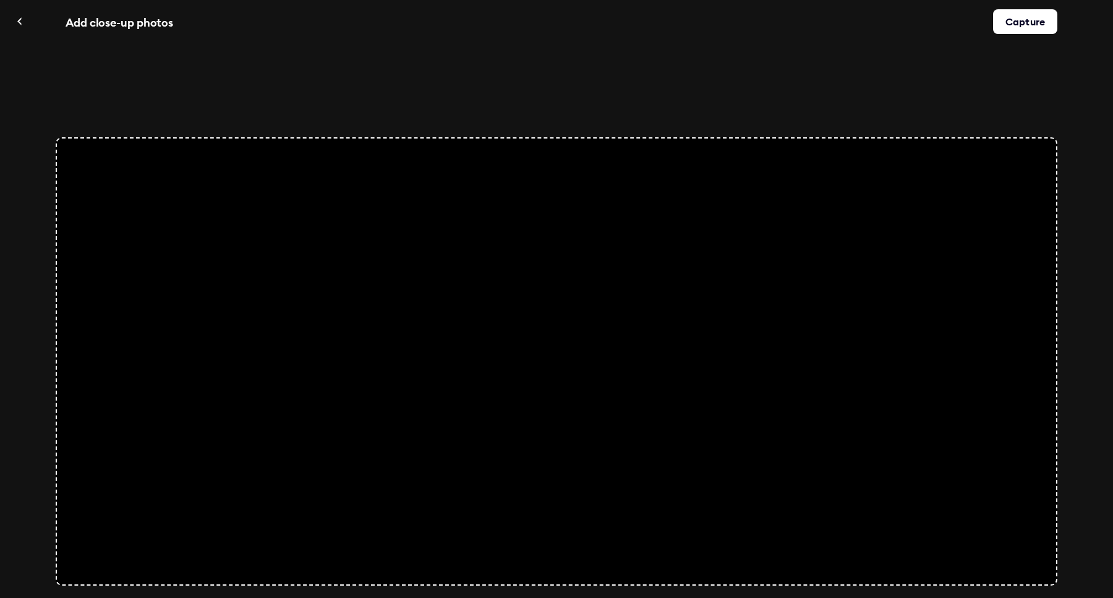
click at [1017, 27] on div "Capture" at bounding box center [1025, 21] width 64 height 25
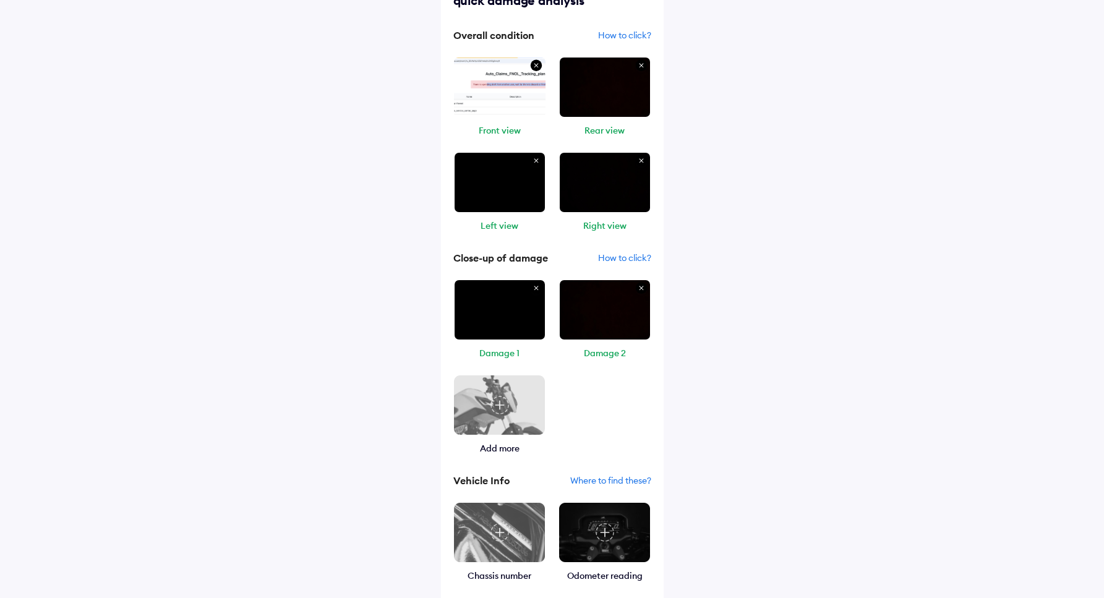
click at [523, 404] on img at bounding box center [499, 405] width 92 height 61
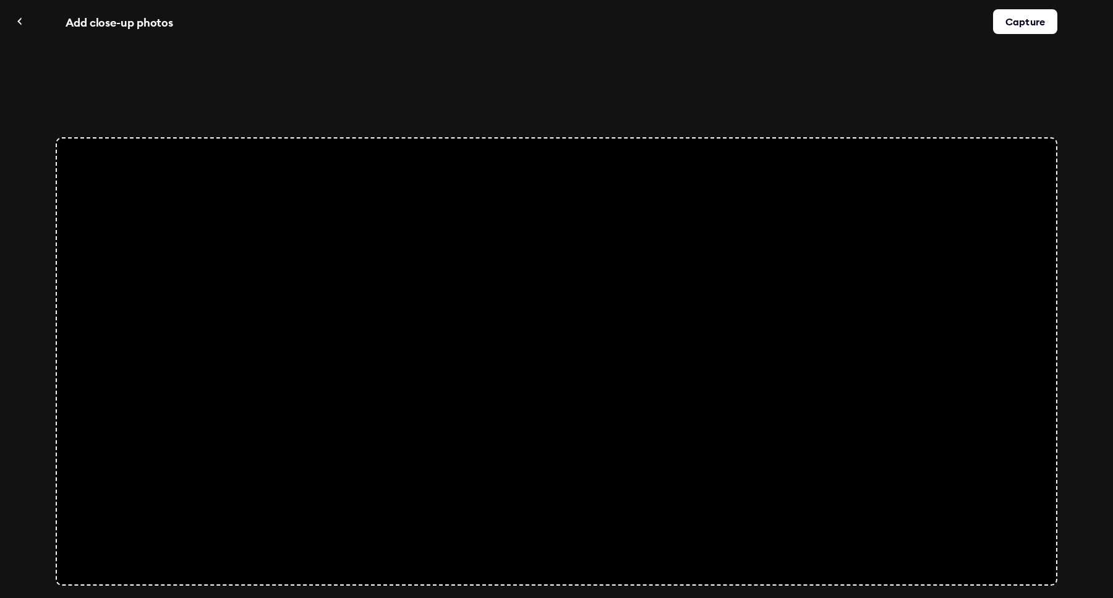
click at [1013, 25] on div "Capture" at bounding box center [1025, 21] width 64 height 25
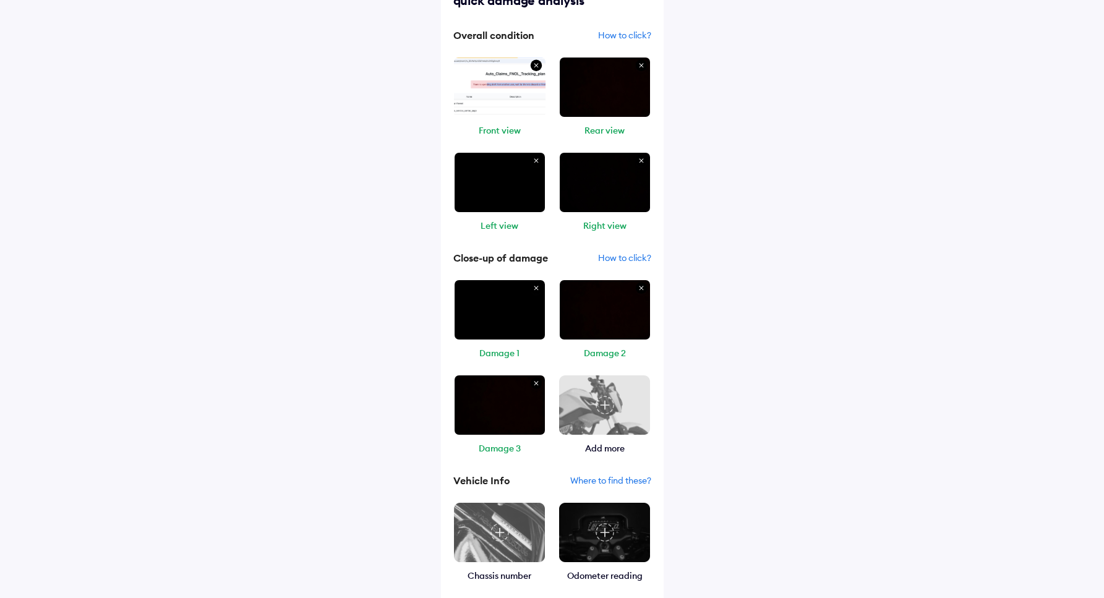
scroll to position [191, 0]
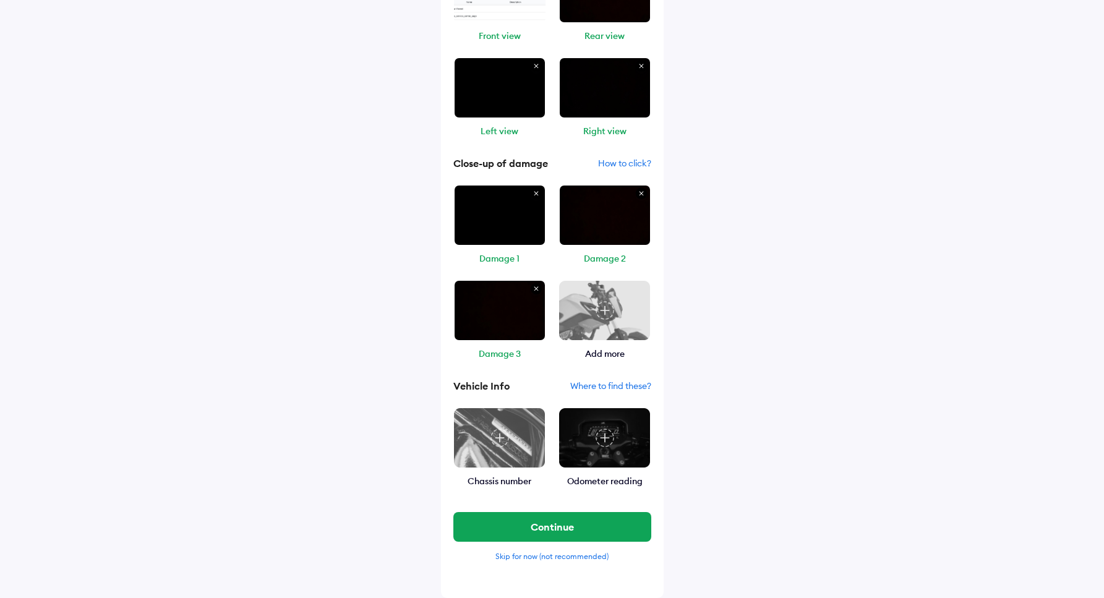
click at [529, 435] on img at bounding box center [499, 438] width 92 height 61
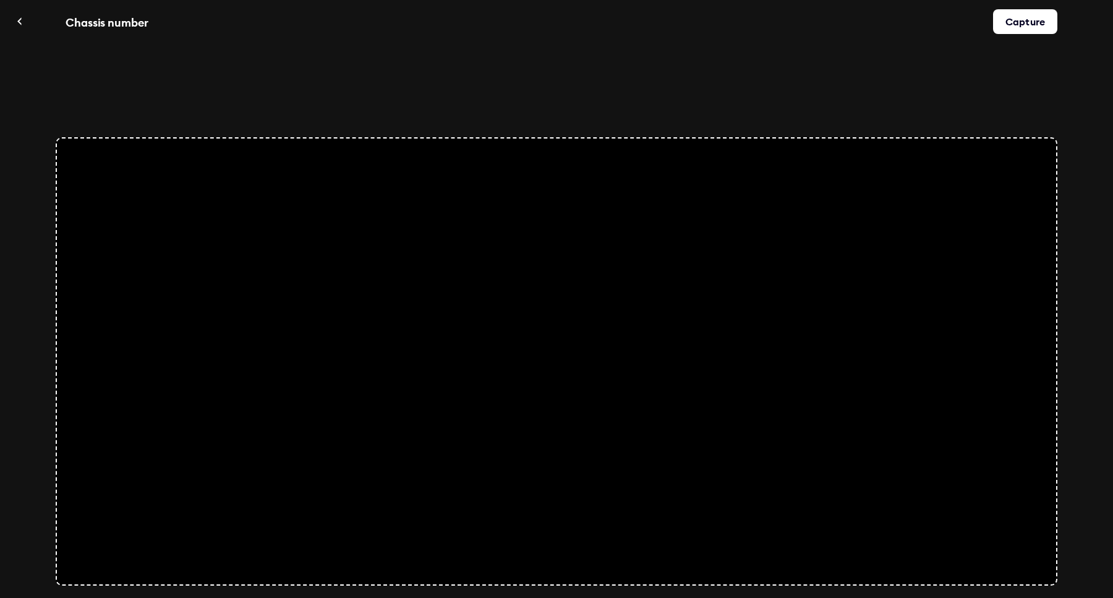
click at [1044, 29] on div "Capture" at bounding box center [1025, 21] width 64 height 25
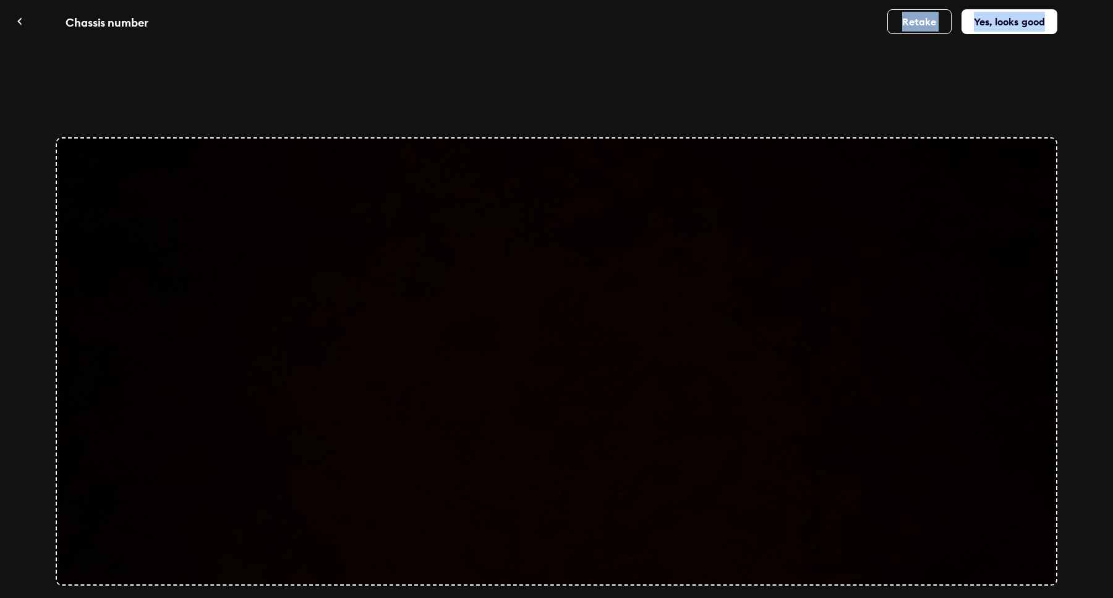
click at [1044, 29] on div "Yes, looks good" at bounding box center [1010, 21] width 96 height 25
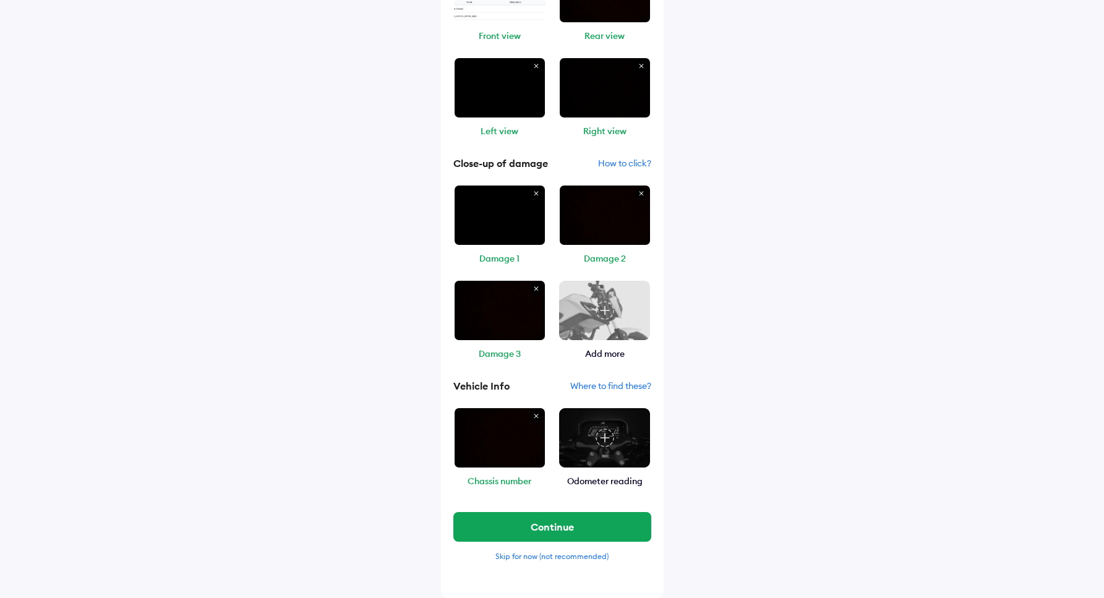
click at [609, 435] on img at bounding box center [605, 438] width 19 height 19
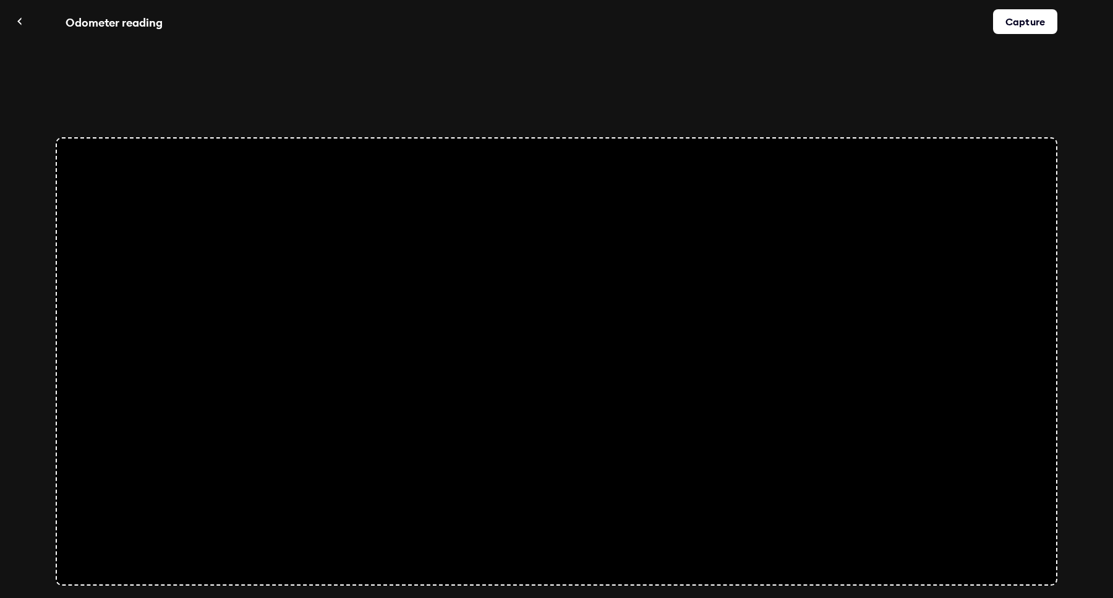
click at [1025, 23] on div "Capture" at bounding box center [1025, 21] width 64 height 25
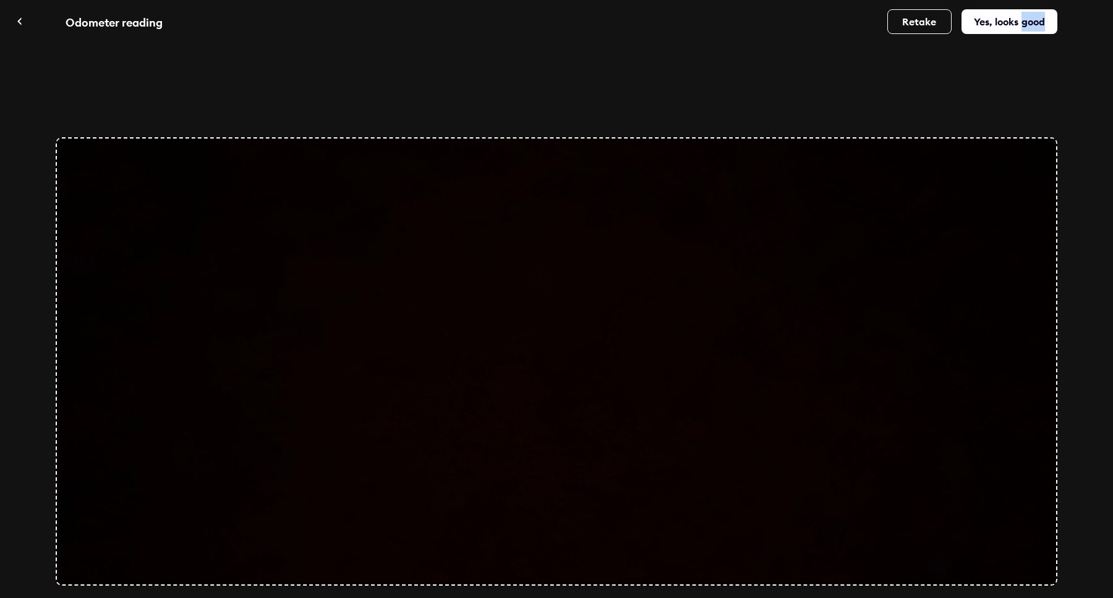
click at [1025, 23] on div "Yes, looks good" at bounding box center [1010, 21] width 96 height 25
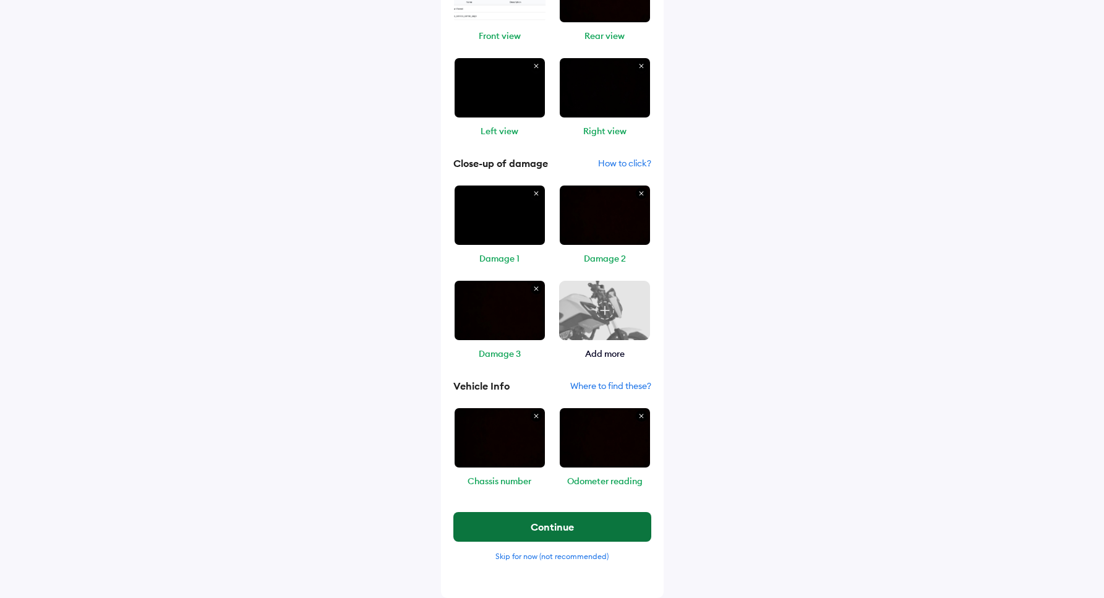
click at [564, 540] on button "Continue" at bounding box center [552, 527] width 198 height 30
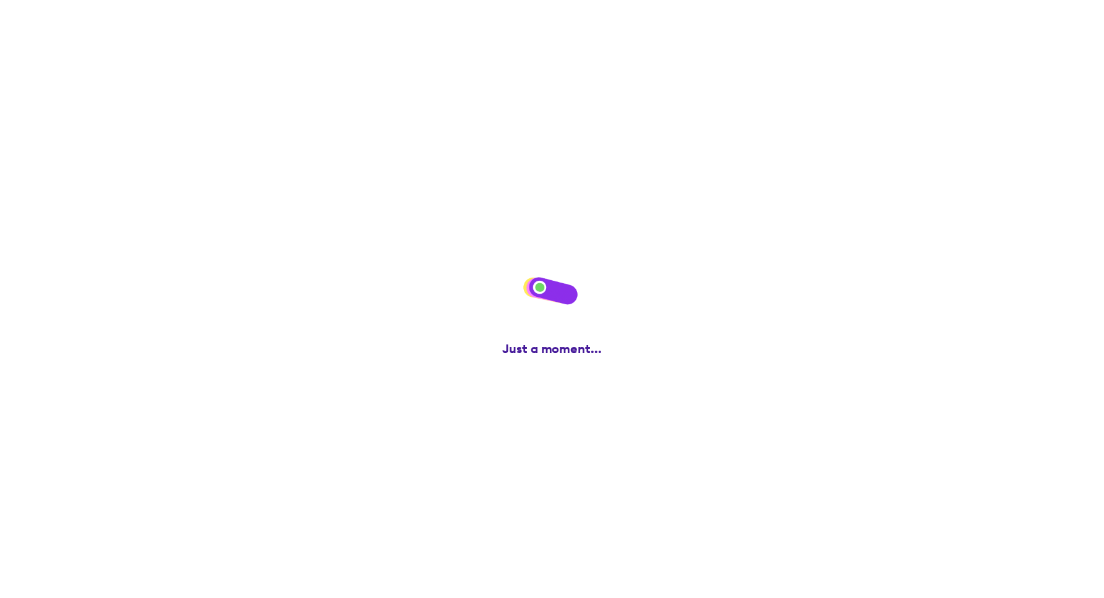
scroll to position [0, 0]
